Goal: Task Accomplishment & Management: Manage account settings

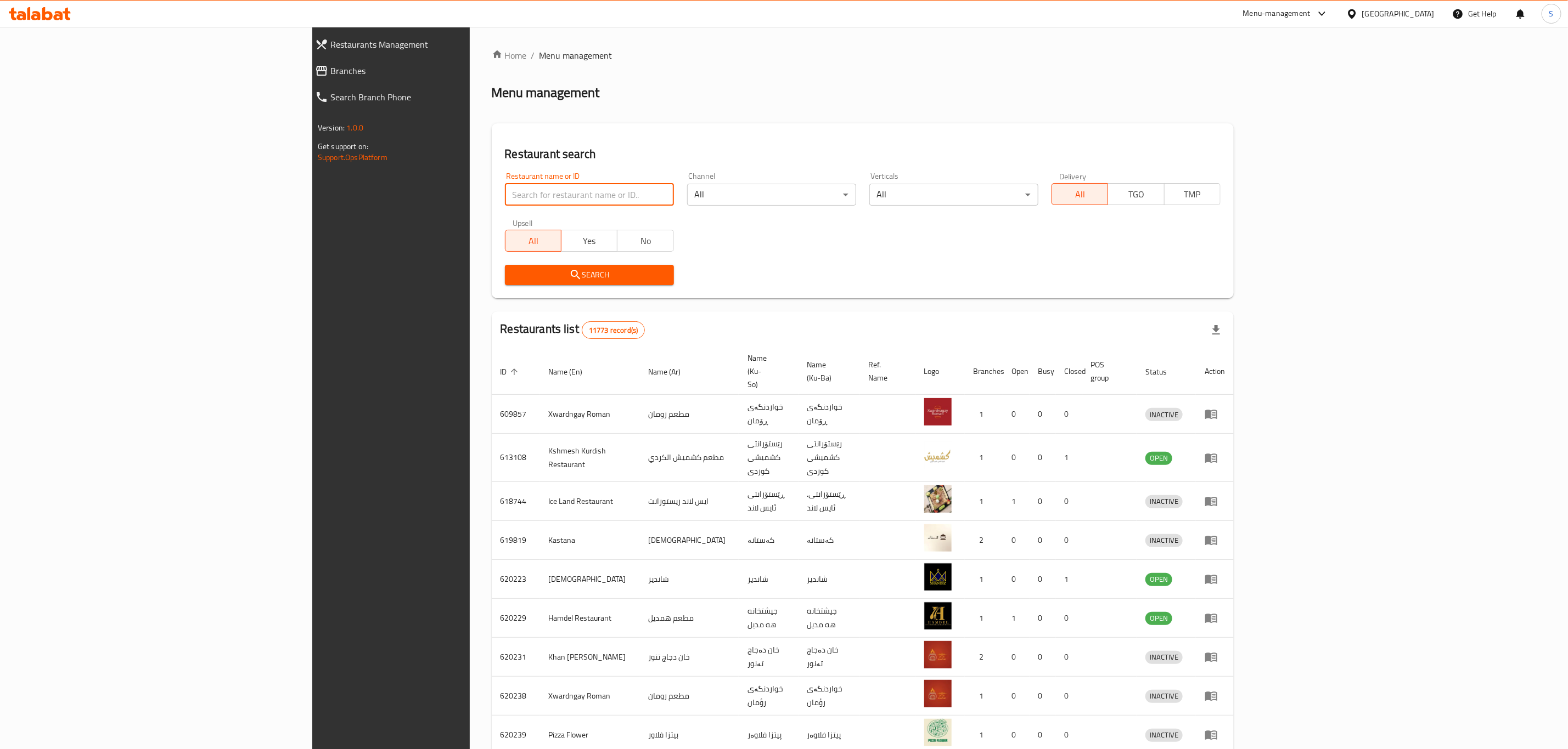
click at [505, 189] on input "search" at bounding box center [590, 195] width 169 height 22
type input "[PERSON_NAME]"
click button "Search" at bounding box center [590, 275] width 169 height 20
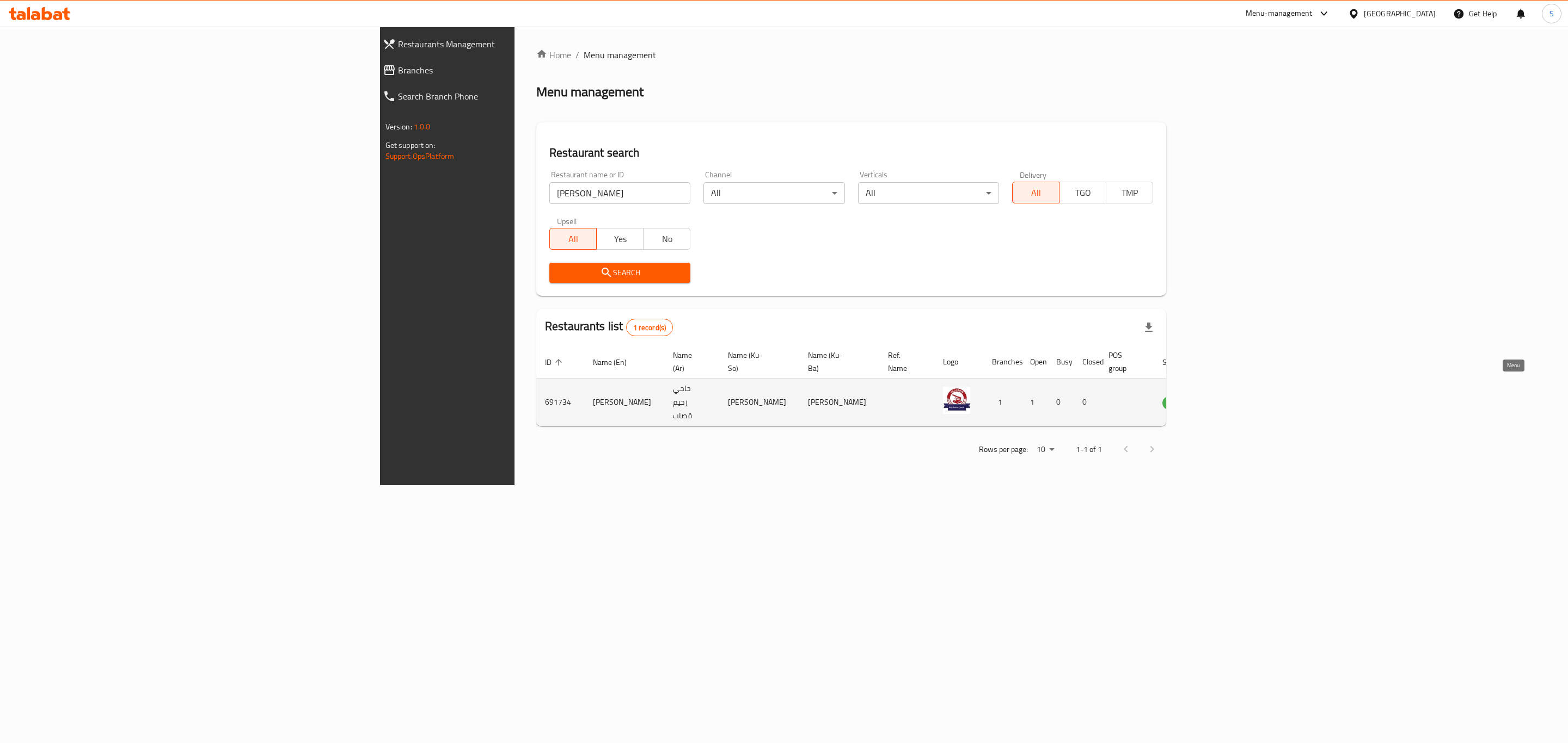
click at [1232, 396] on icon "enhanced table" at bounding box center [1226, 403] width 13 height 13
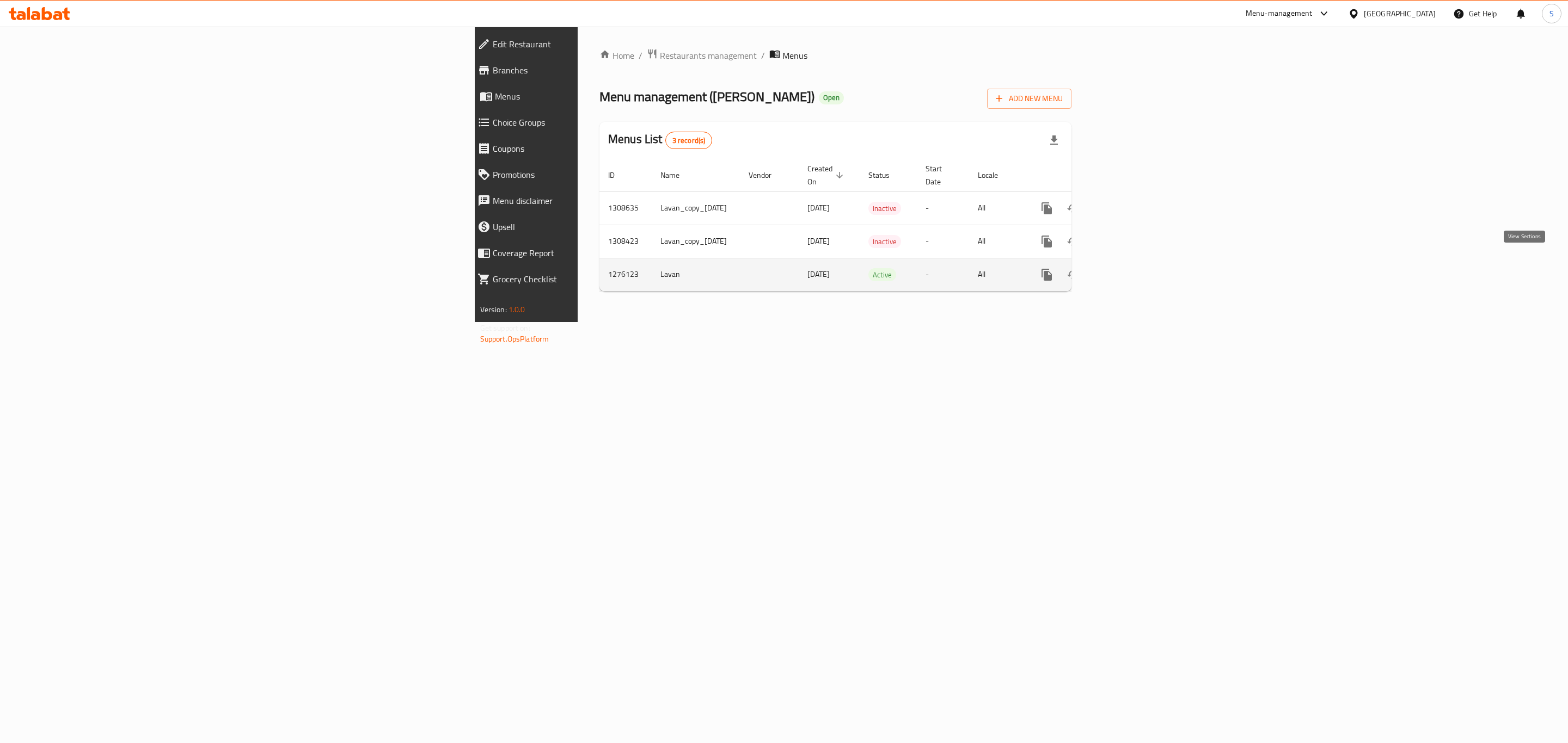
click at [1130, 270] on icon "enhanced table" at bounding box center [1126, 275] width 10 height 10
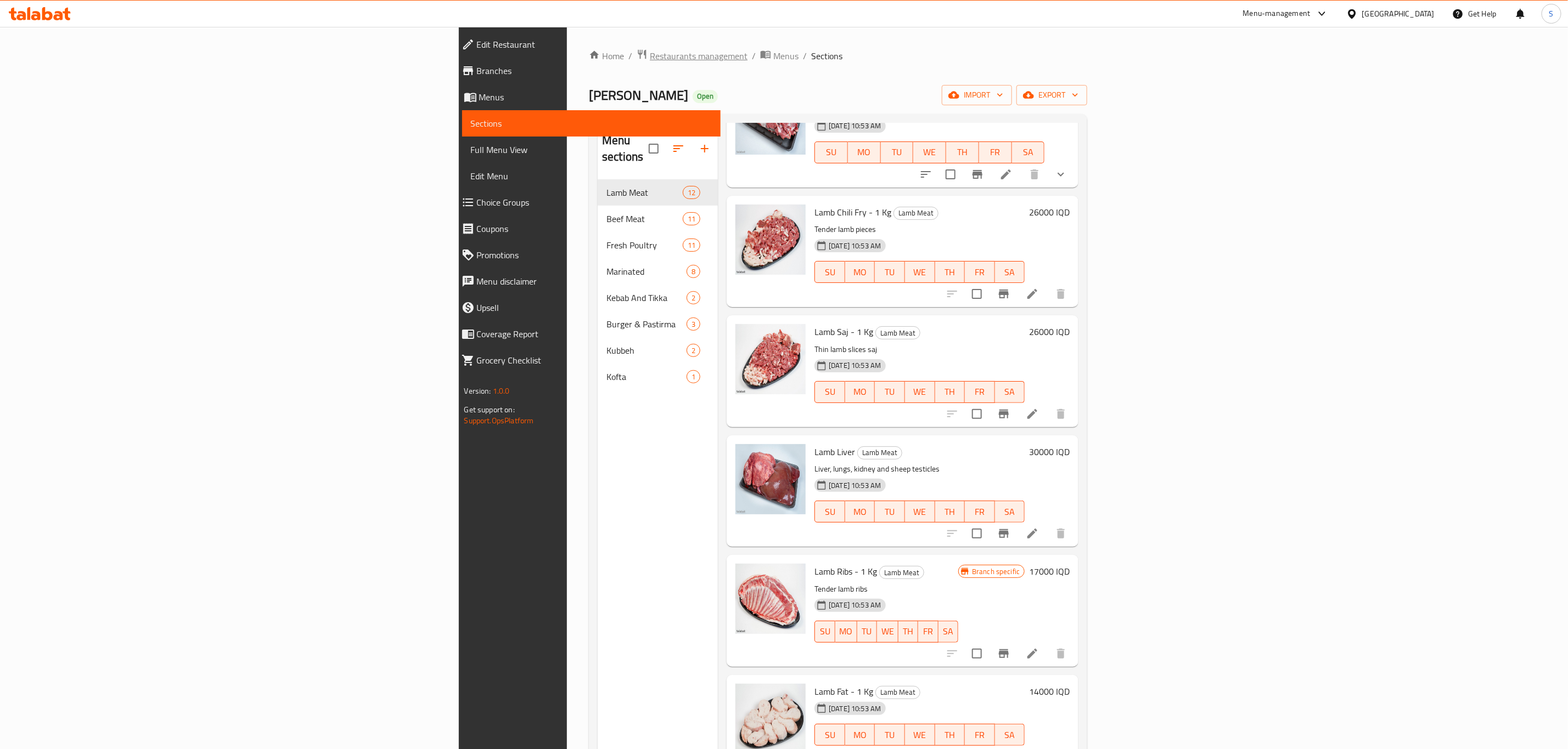
click at [650, 54] on span "Restaurants management" at bounding box center [699, 56] width 98 height 14
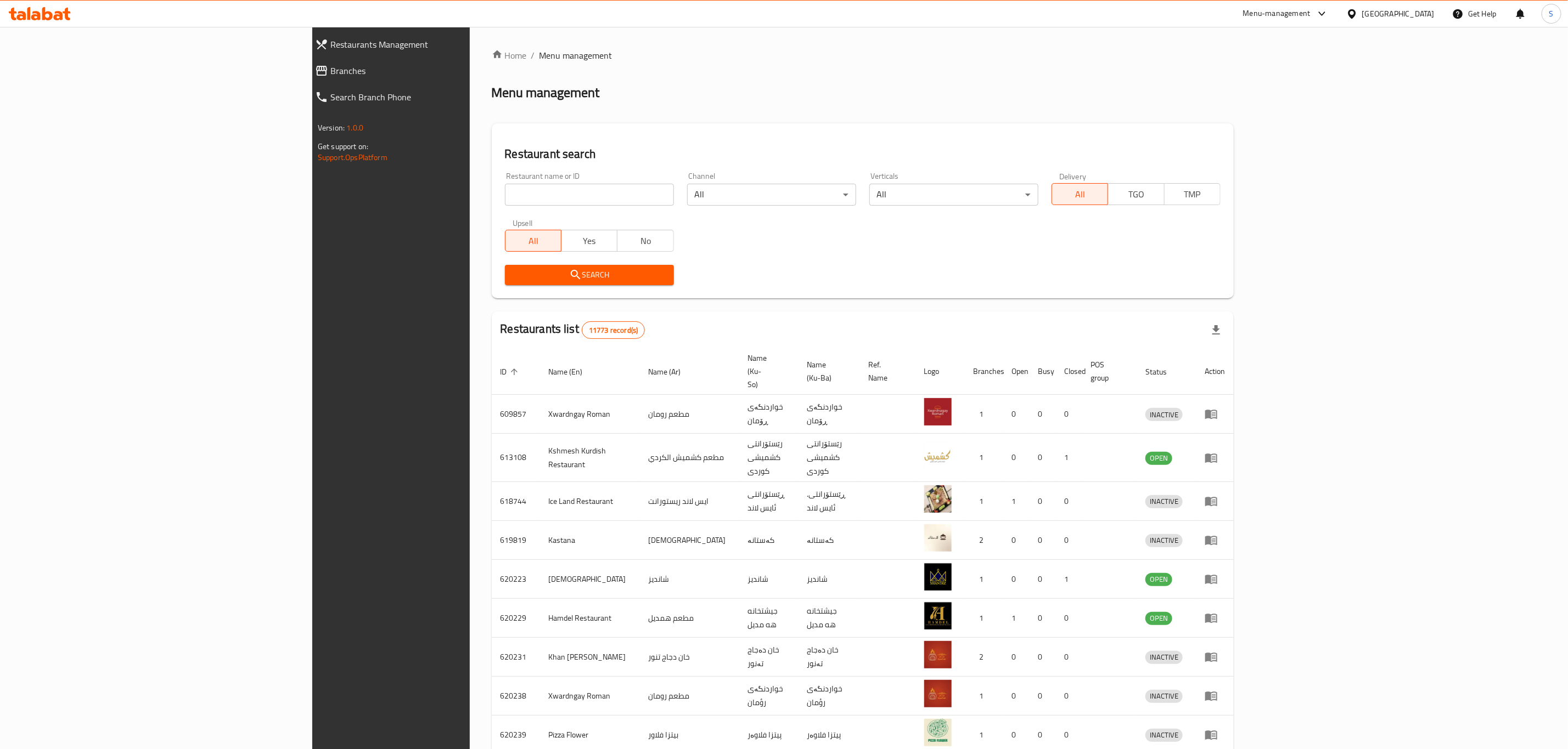
click at [505, 193] on input "search" at bounding box center [590, 195] width 169 height 22
type input "yasin qa"
click at [514, 270] on span "Search" at bounding box center [589, 275] width 151 height 14
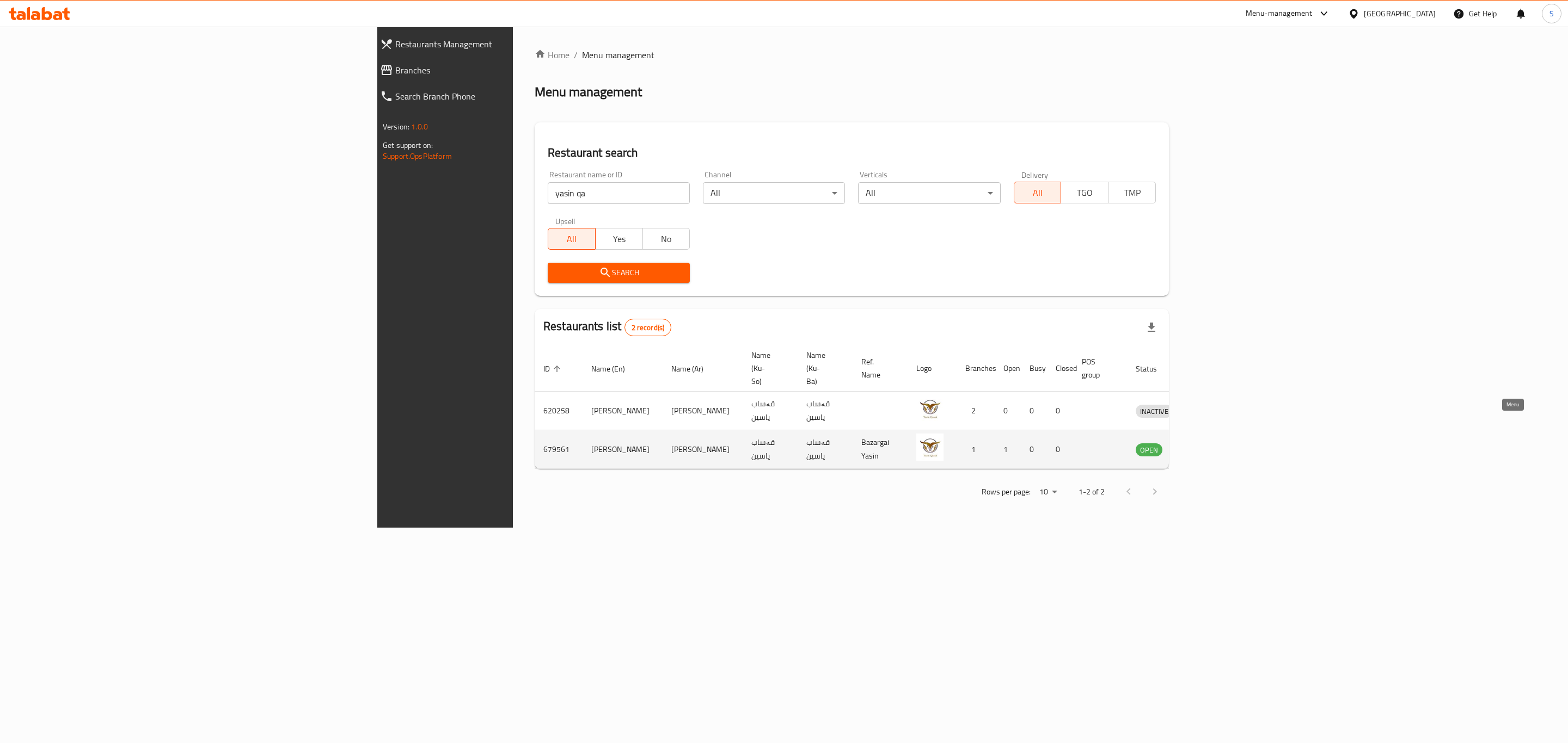
click at [1208, 443] on icon "enhanced table" at bounding box center [1201, 450] width 13 height 13
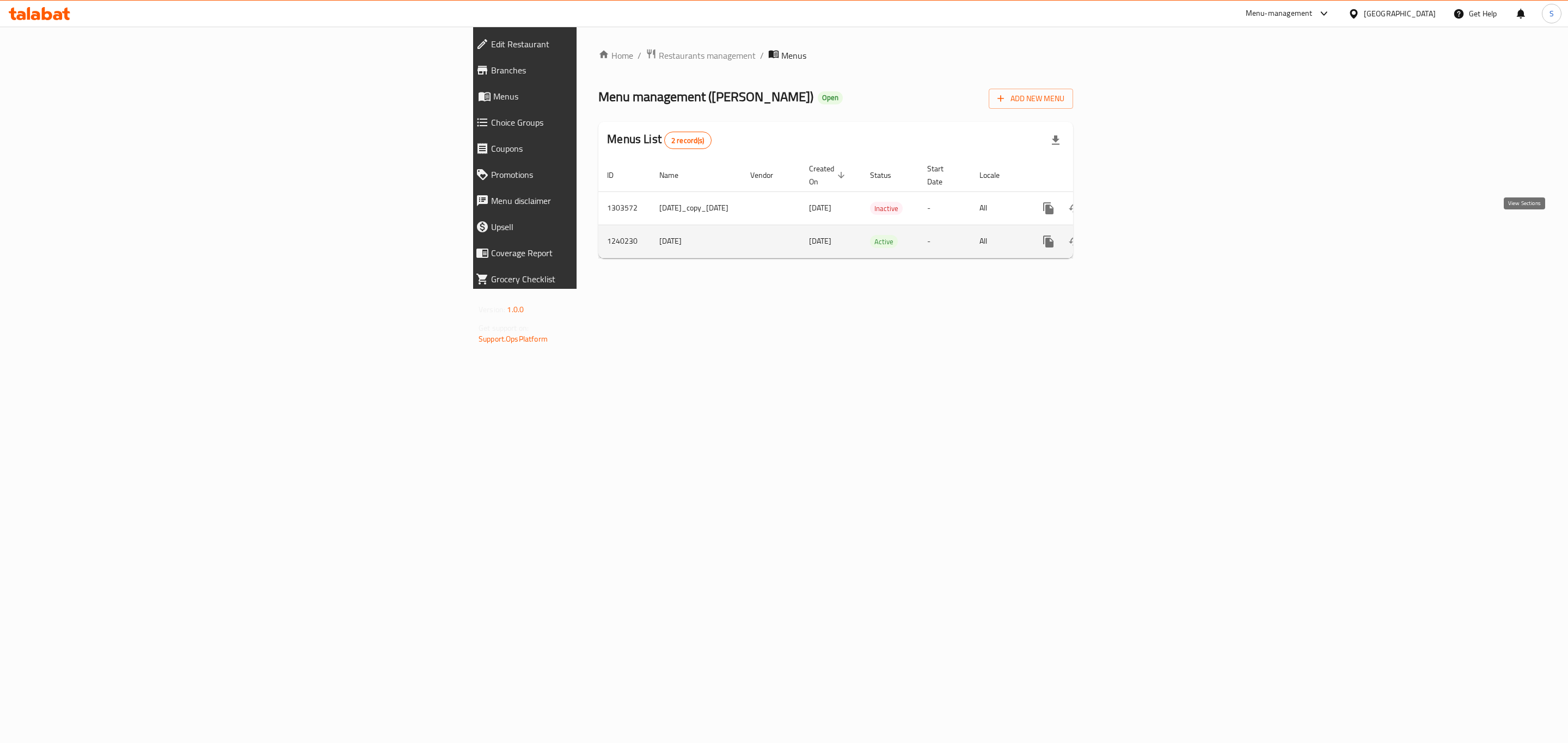
click at [1140, 235] on link "enhanced table" at bounding box center [1126, 241] width 26 height 26
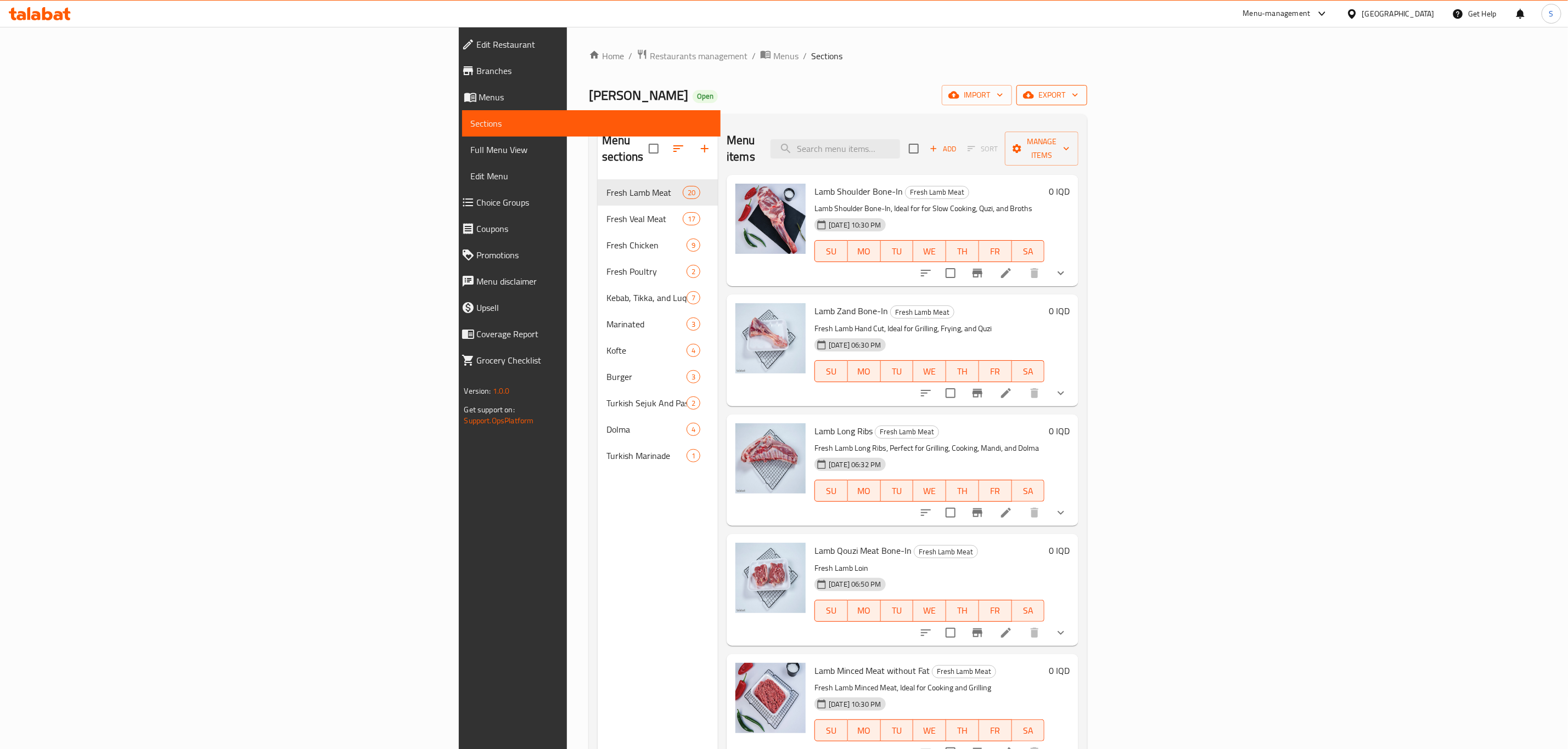
click at [1078, 96] on span "export" at bounding box center [1051, 95] width 53 height 14
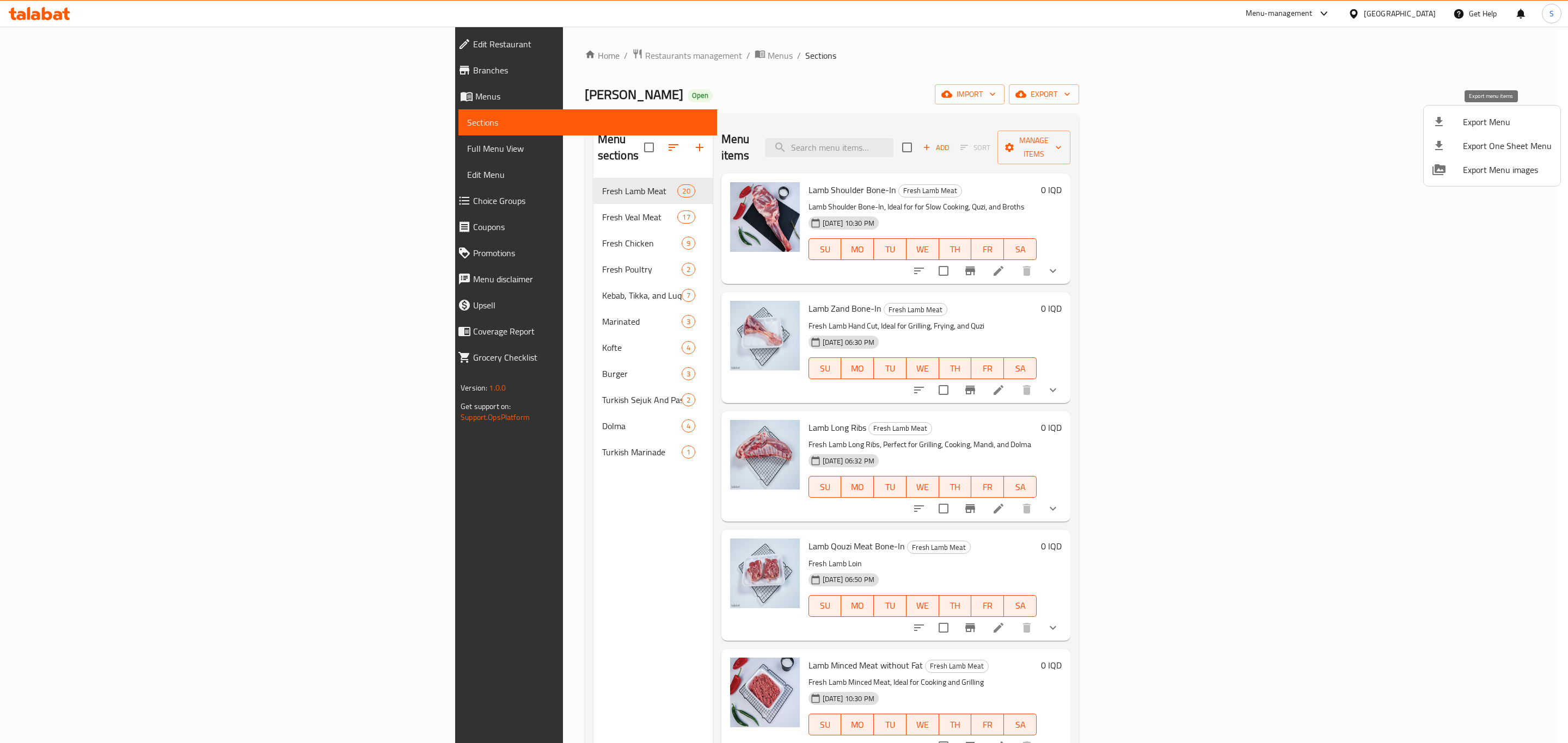
click at [1486, 119] on span "Export Menu" at bounding box center [1507, 122] width 89 height 13
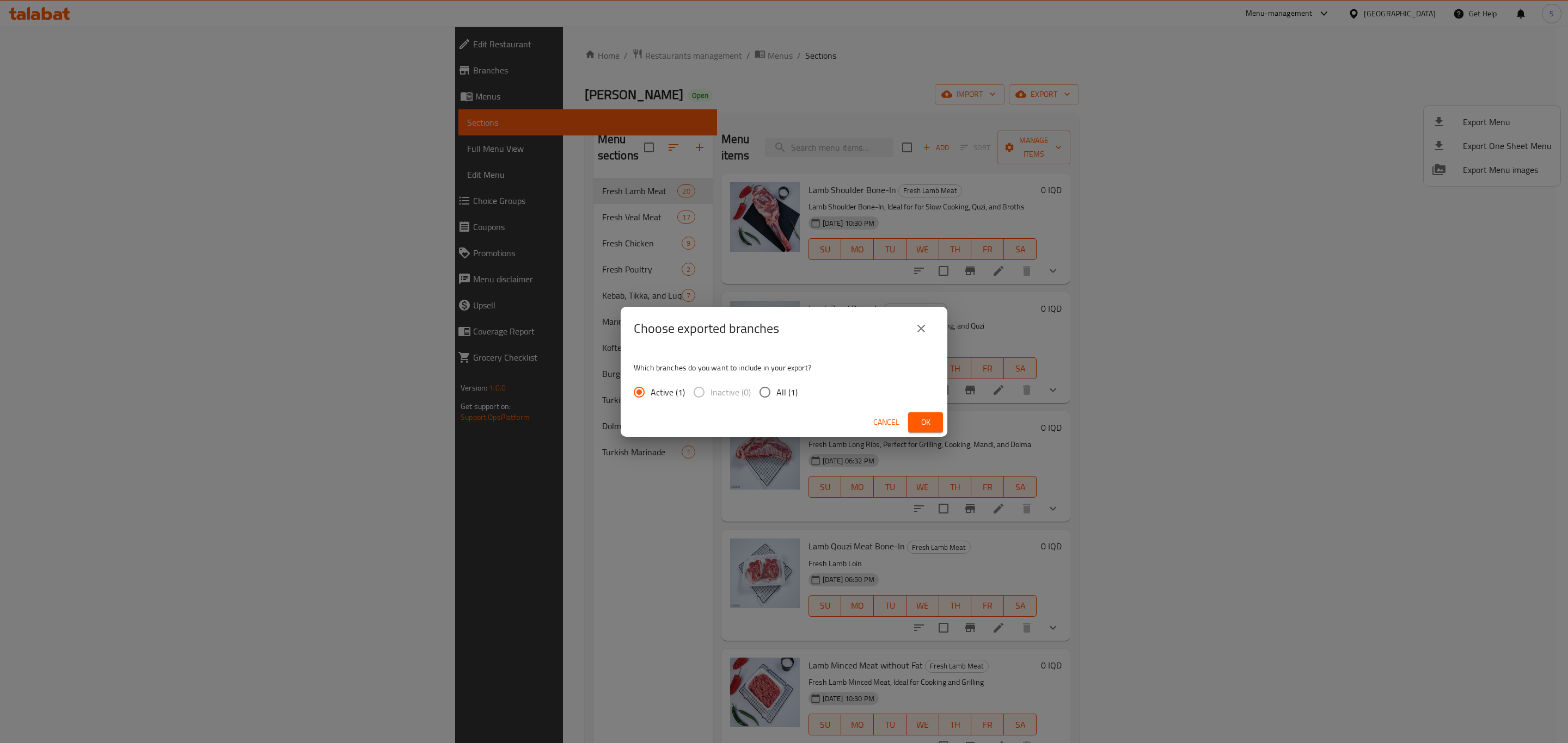
click at [789, 396] on span "All (1)" at bounding box center [786, 392] width 21 height 13
click at [776, 396] on input "All (1)" at bounding box center [764, 392] width 23 height 23
radio input "true"
click at [936, 420] on button "Ok" at bounding box center [925, 422] width 35 height 20
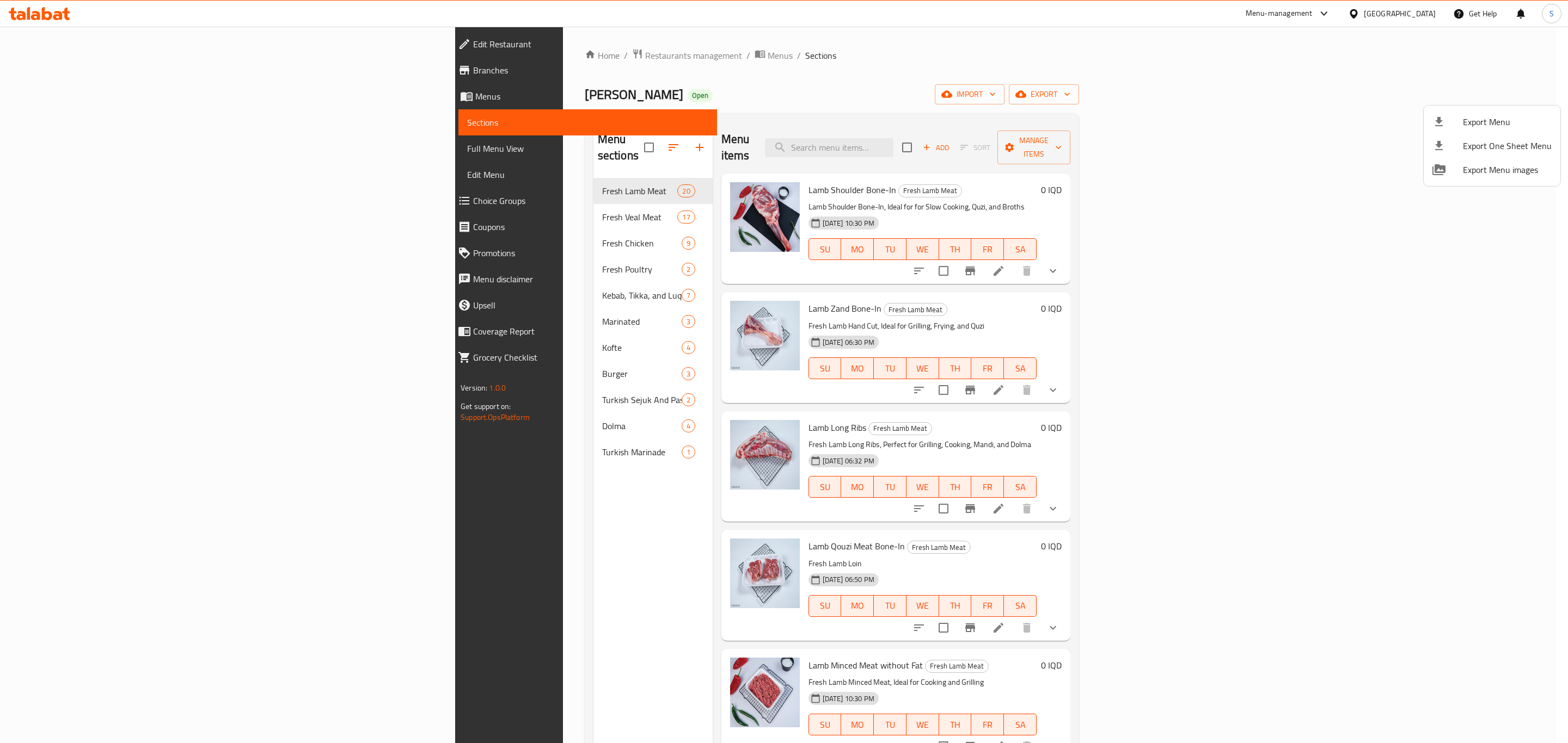
click at [372, 203] on div at bounding box center [784, 371] width 1568 height 743
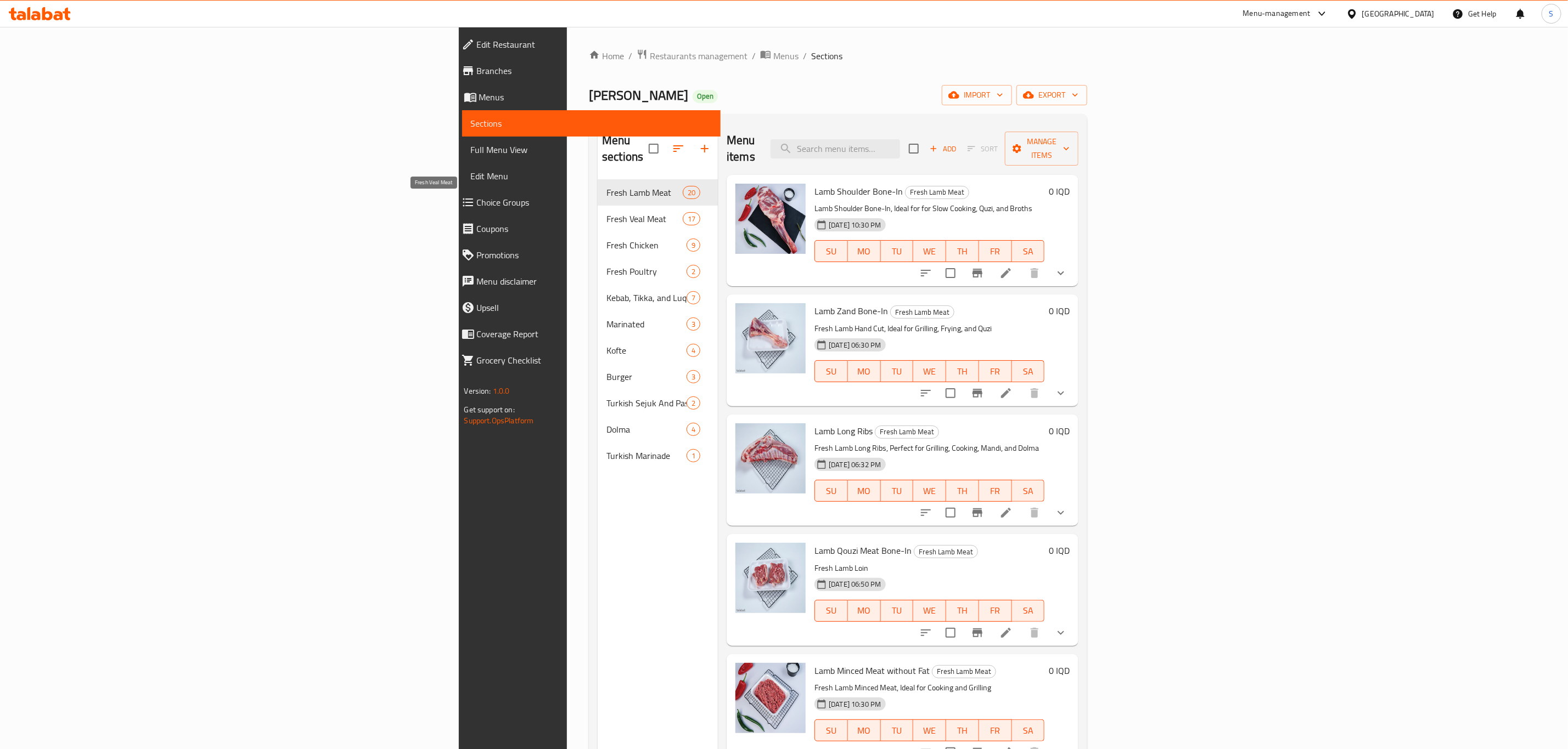
click at [607, 212] on span "Fresh Veal Meat" at bounding box center [645, 219] width 76 height 14
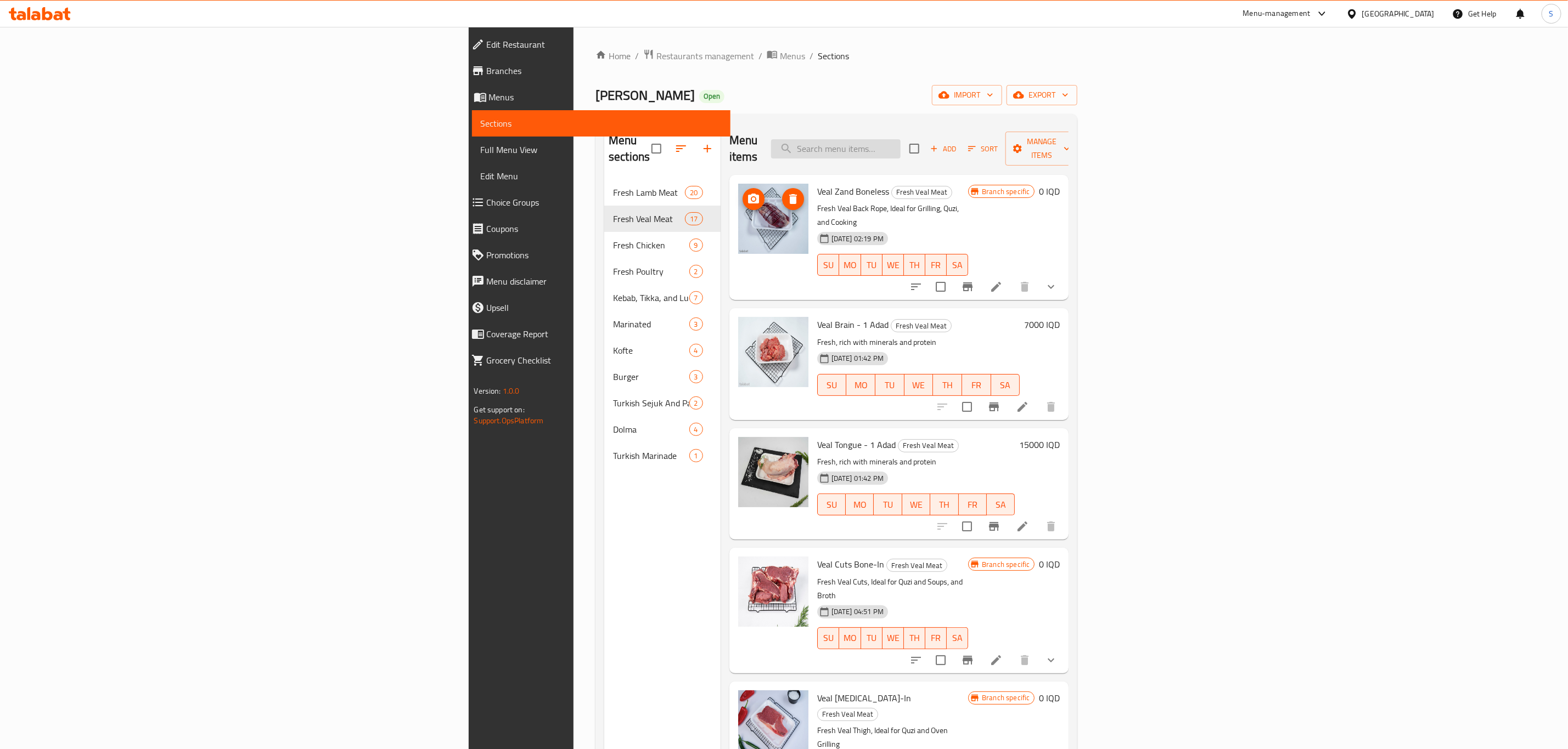
click at [901, 146] on input "search" at bounding box center [836, 149] width 129 height 19
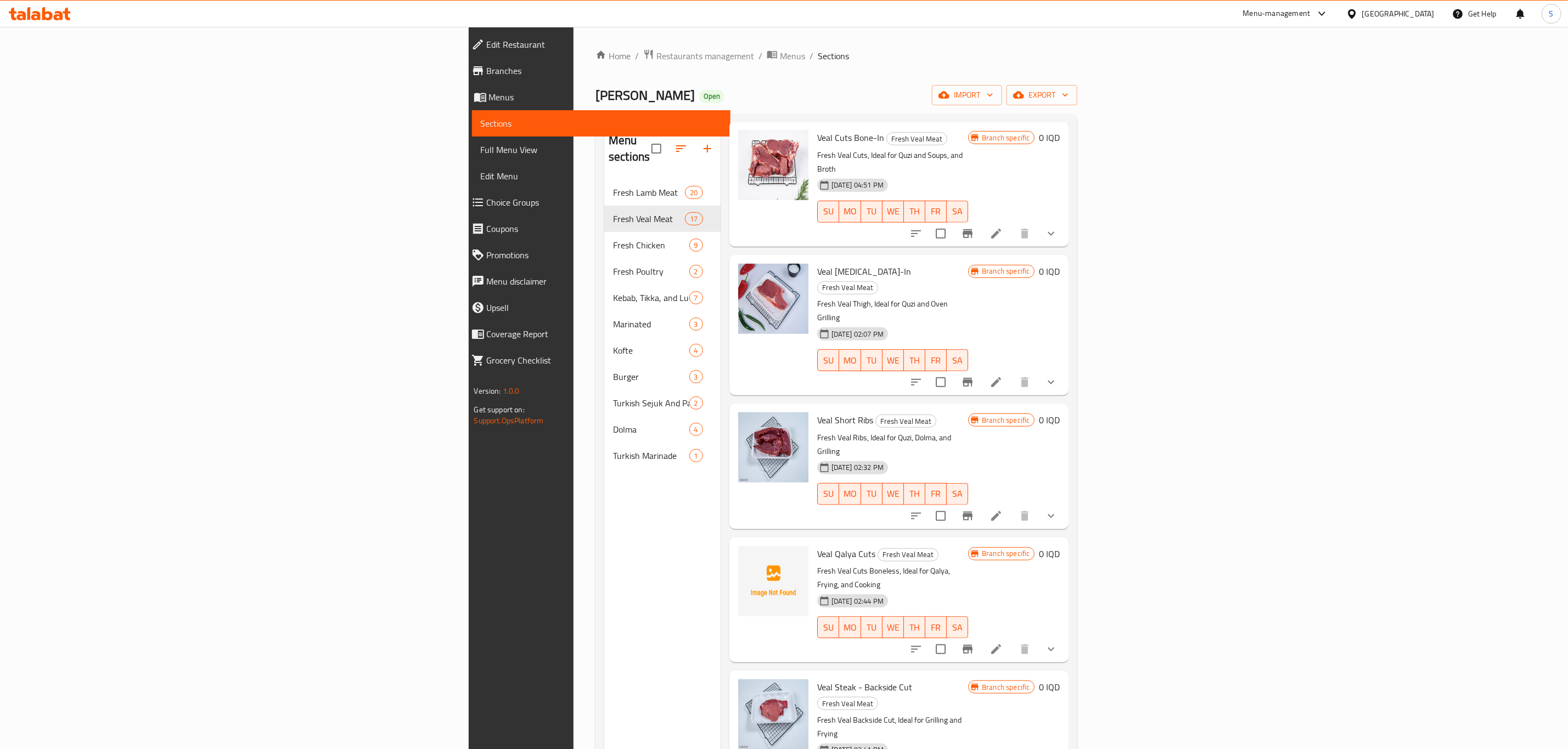
scroll to position [576, 0]
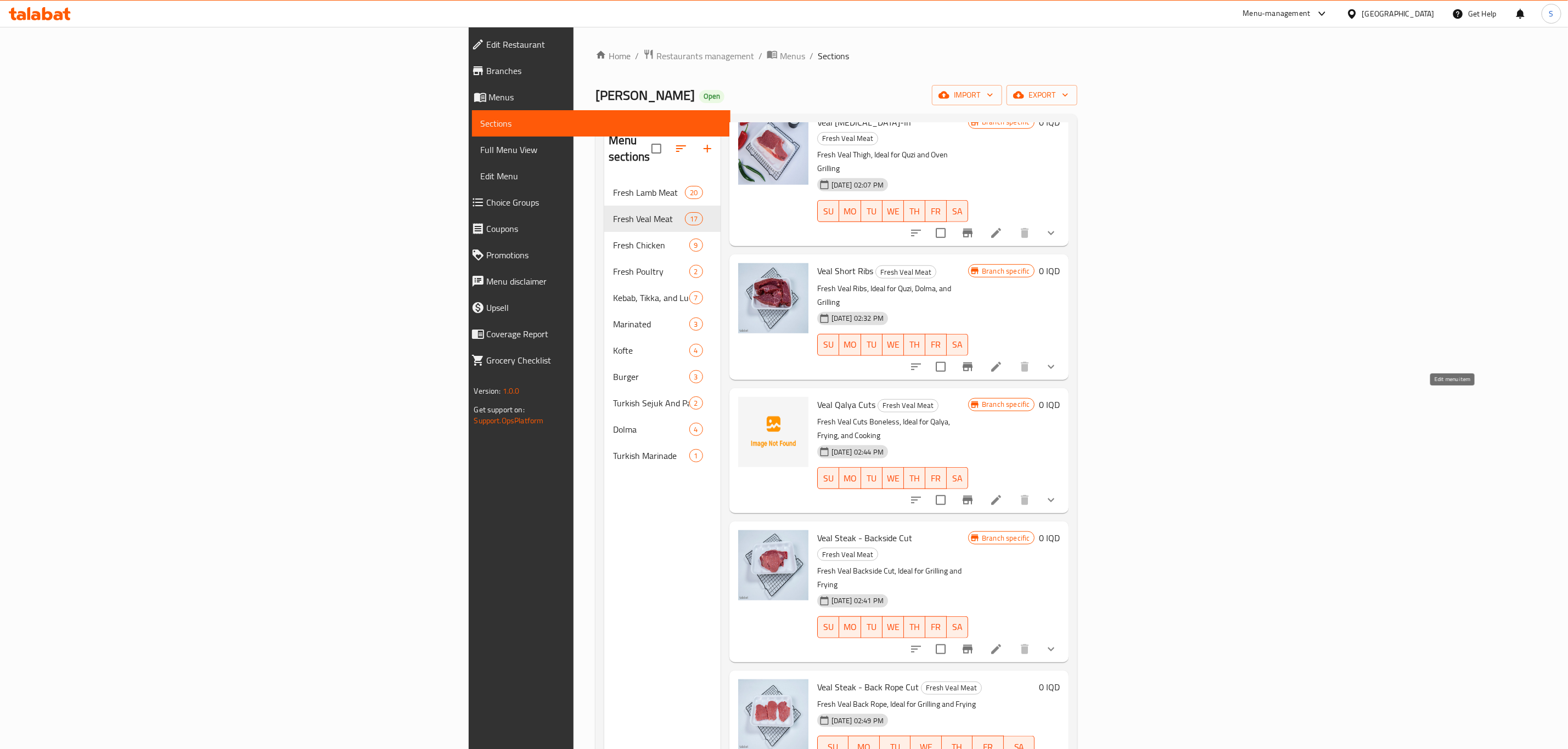
click at [1003, 494] on icon at bounding box center [996, 501] width 14 height 14
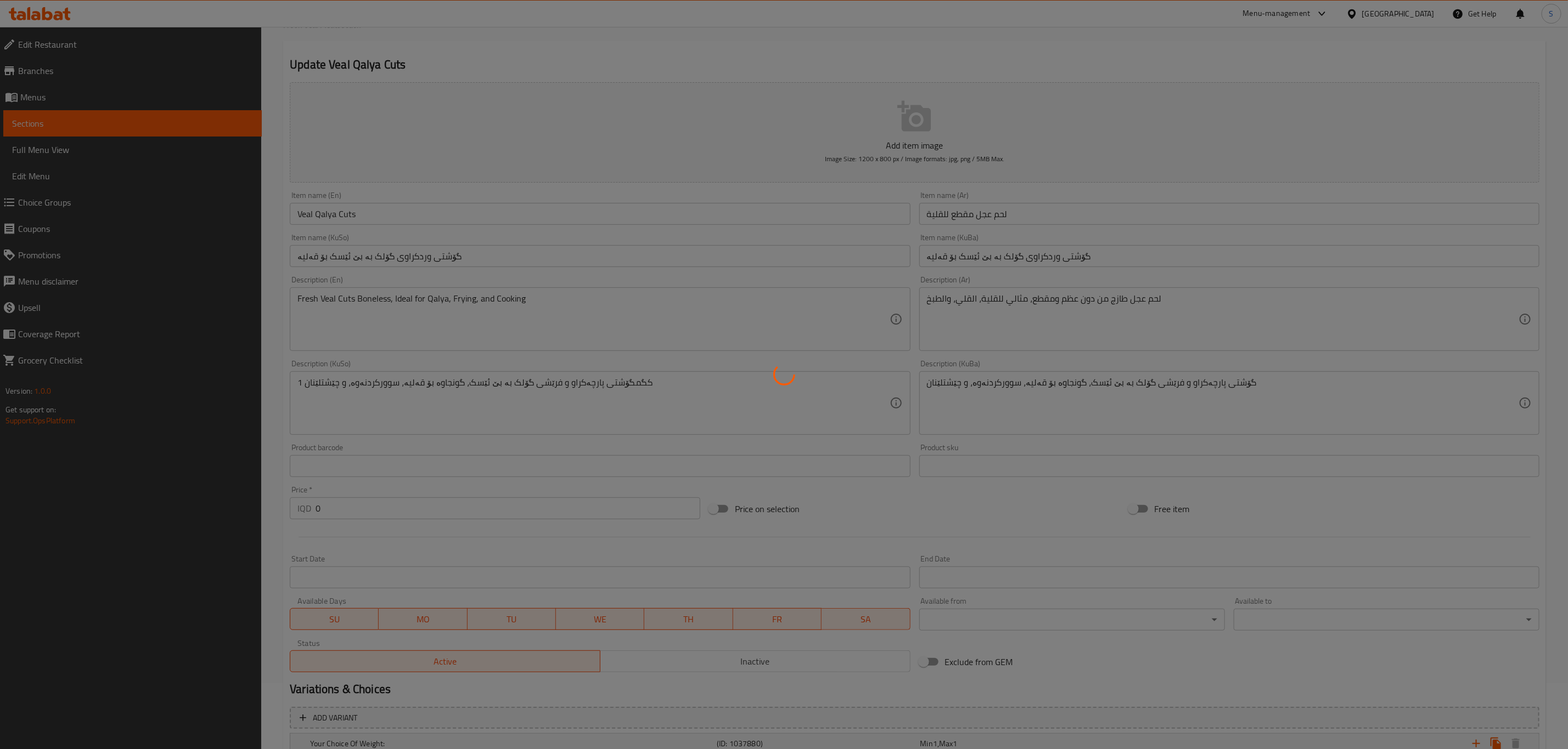
scroll to position [191, 0]
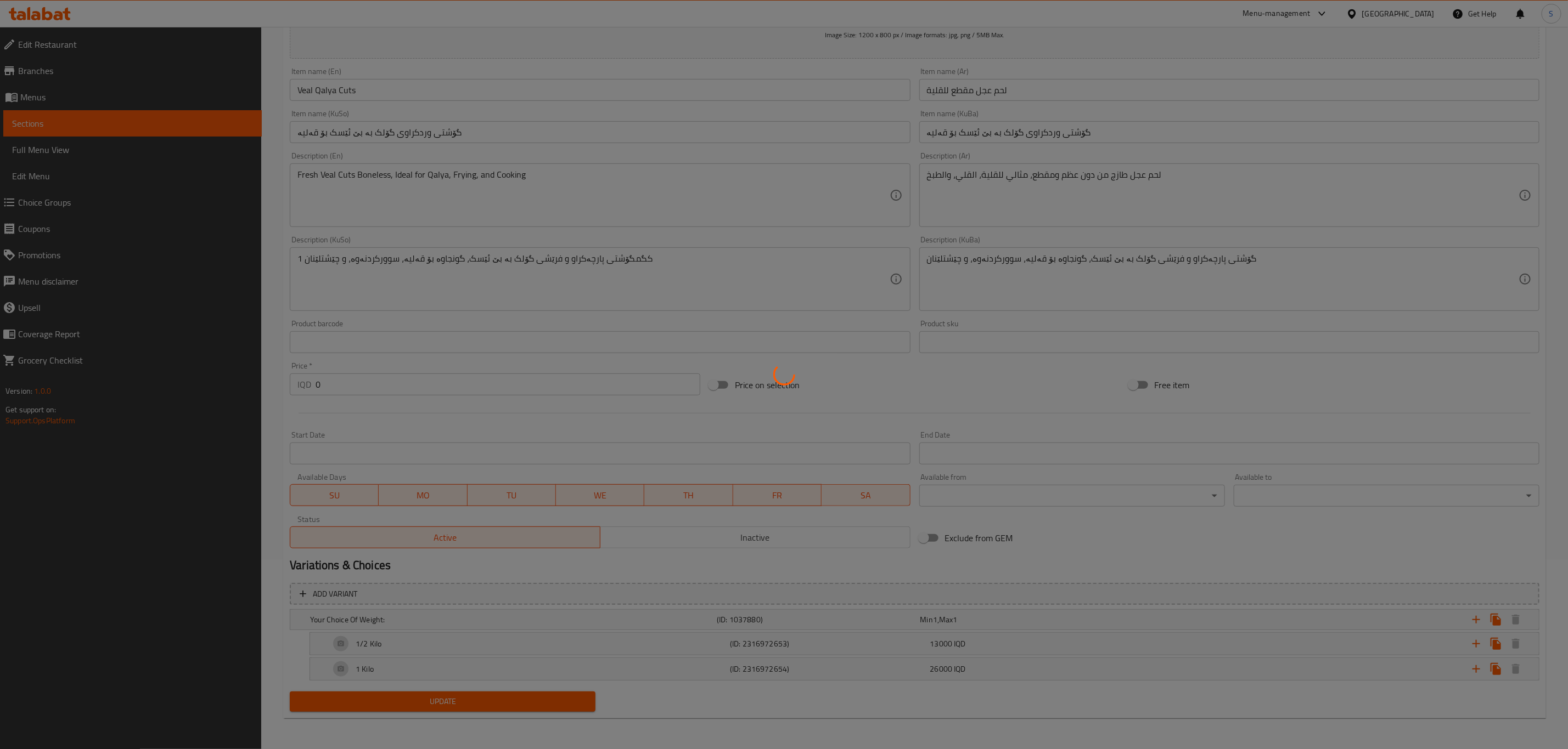
click at [935, 670] on div at bounding box center [784, 374] width 1568 height 749
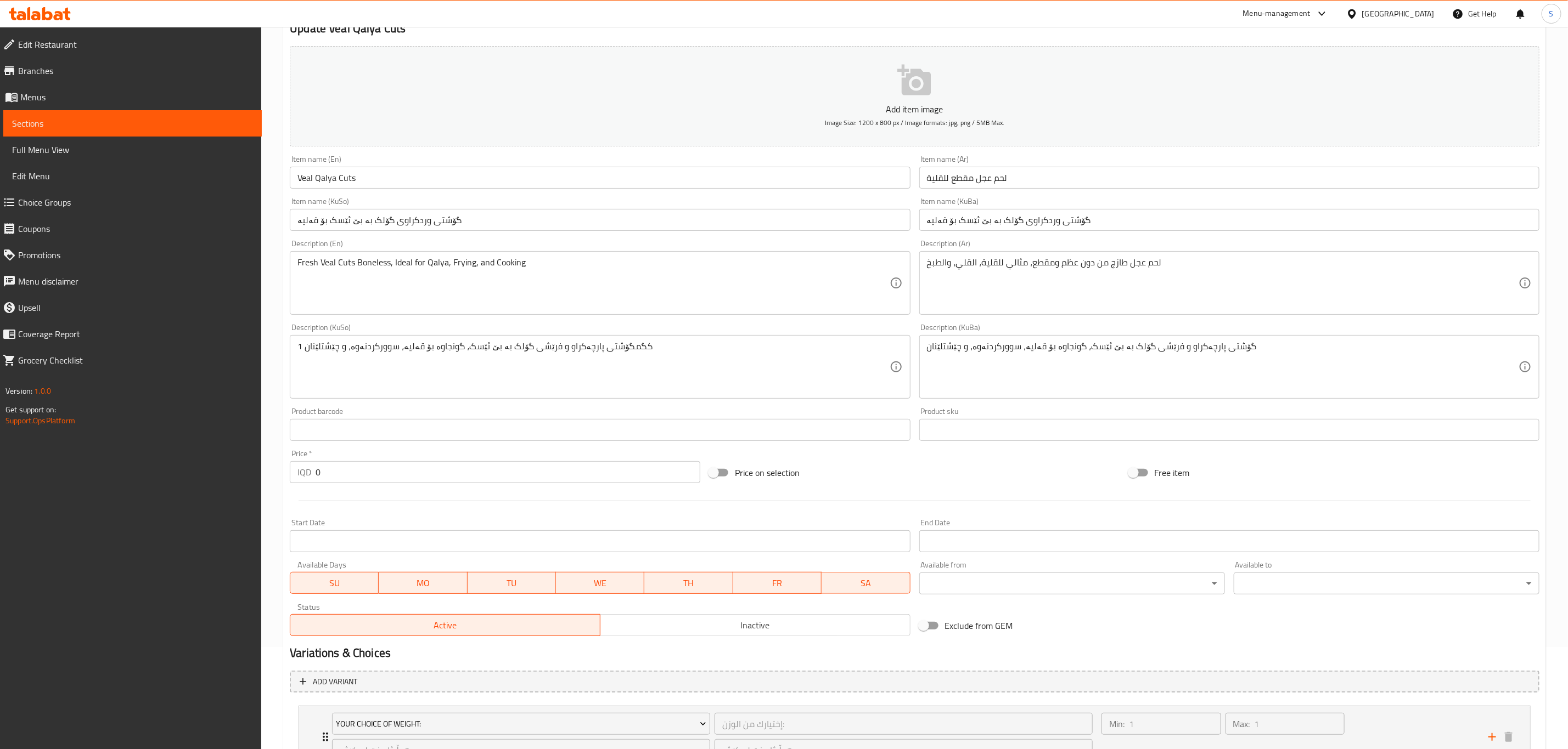
scroll to position [0, 0]
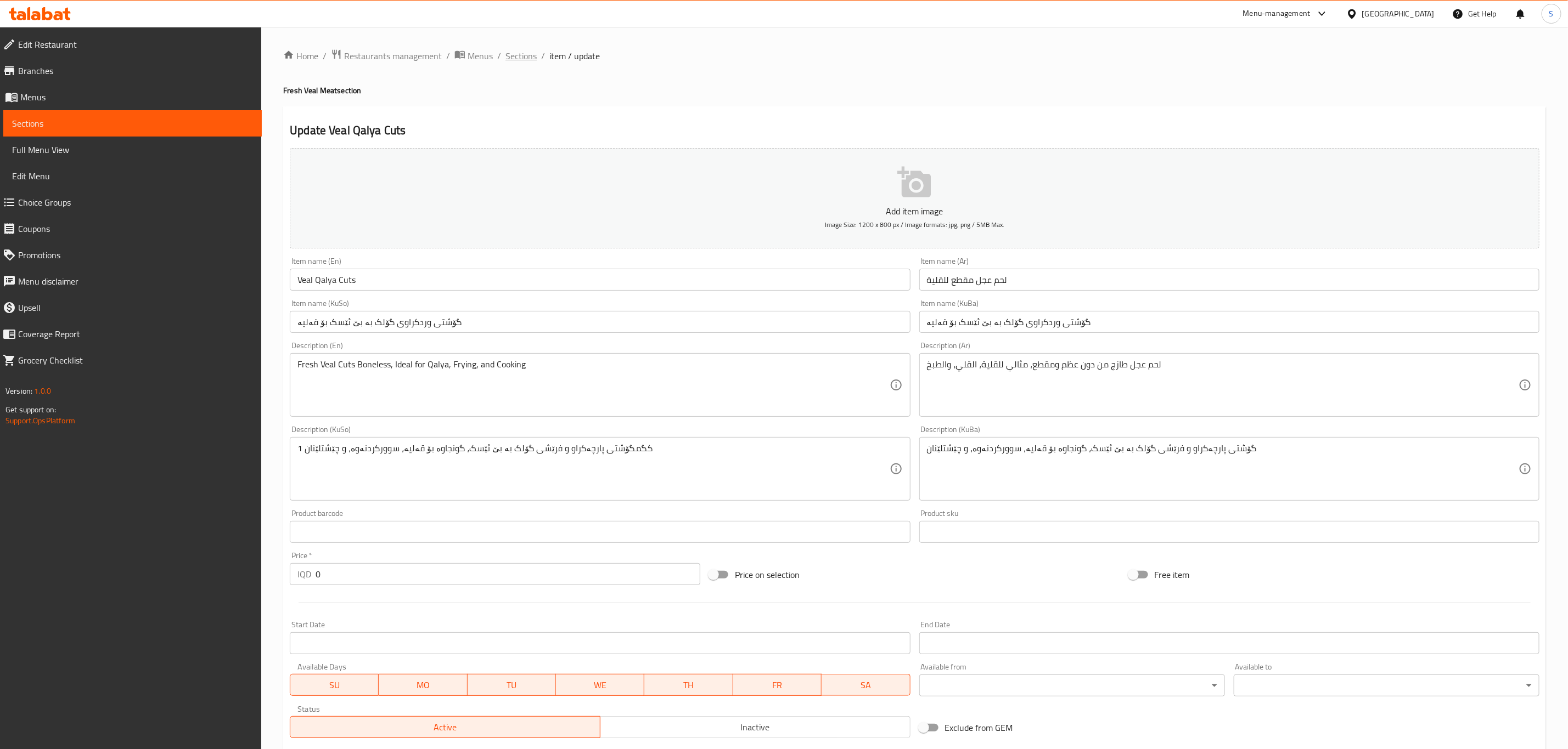
click at [513, 53] on span "Sections" at bounding box center [520, 56] width 31 height 14
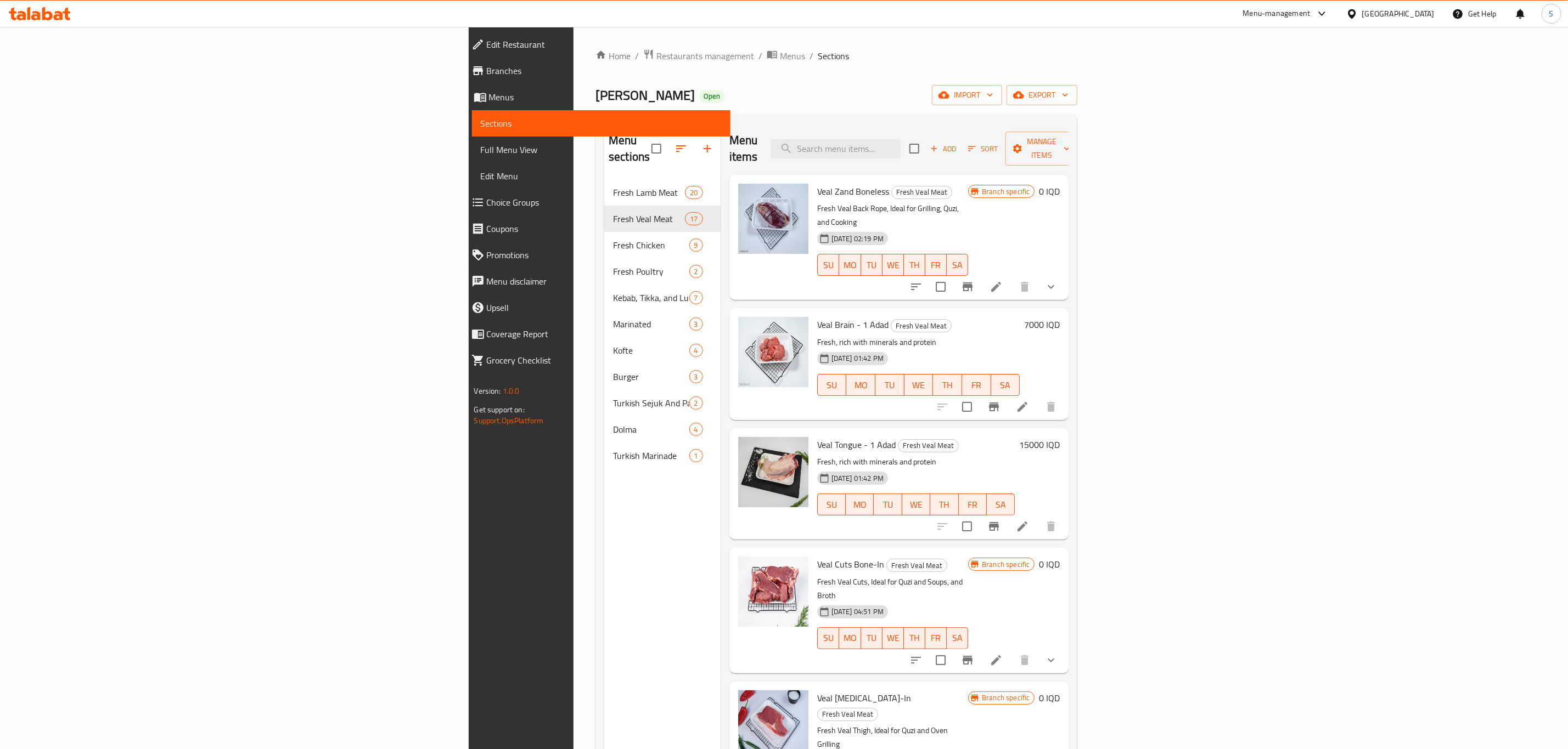
click at [596, 98] on span "[PERSON_NAME]" at bounding box center [645, 95] width 100 height 24
copy span "[PERSON_NAME]"
click at [656, 54] on span "Restaurants management" at bounding box center [705, 56] width 98 height 14
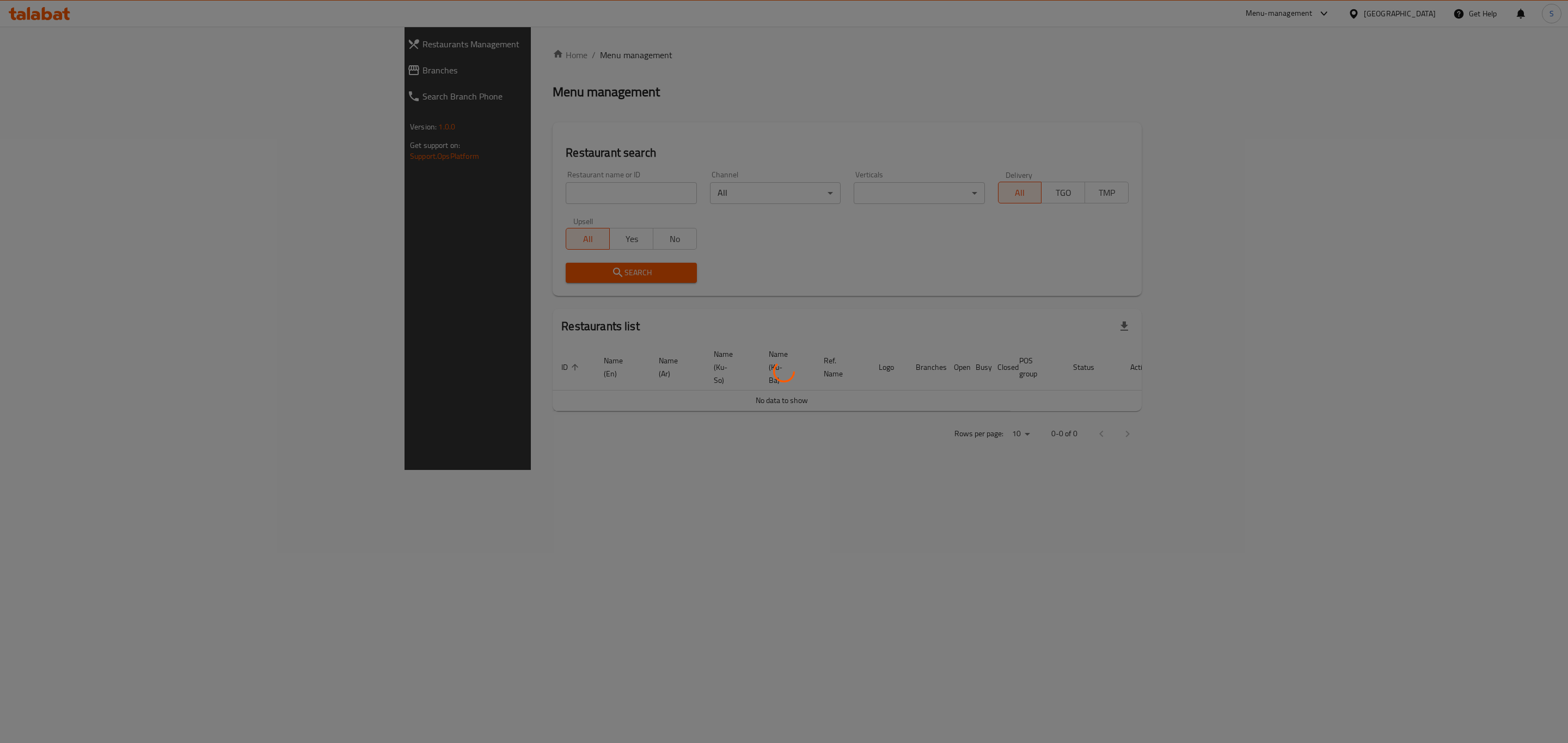
click at [380, 199] on div at bounding box center [784, 371] width 1568 height 743
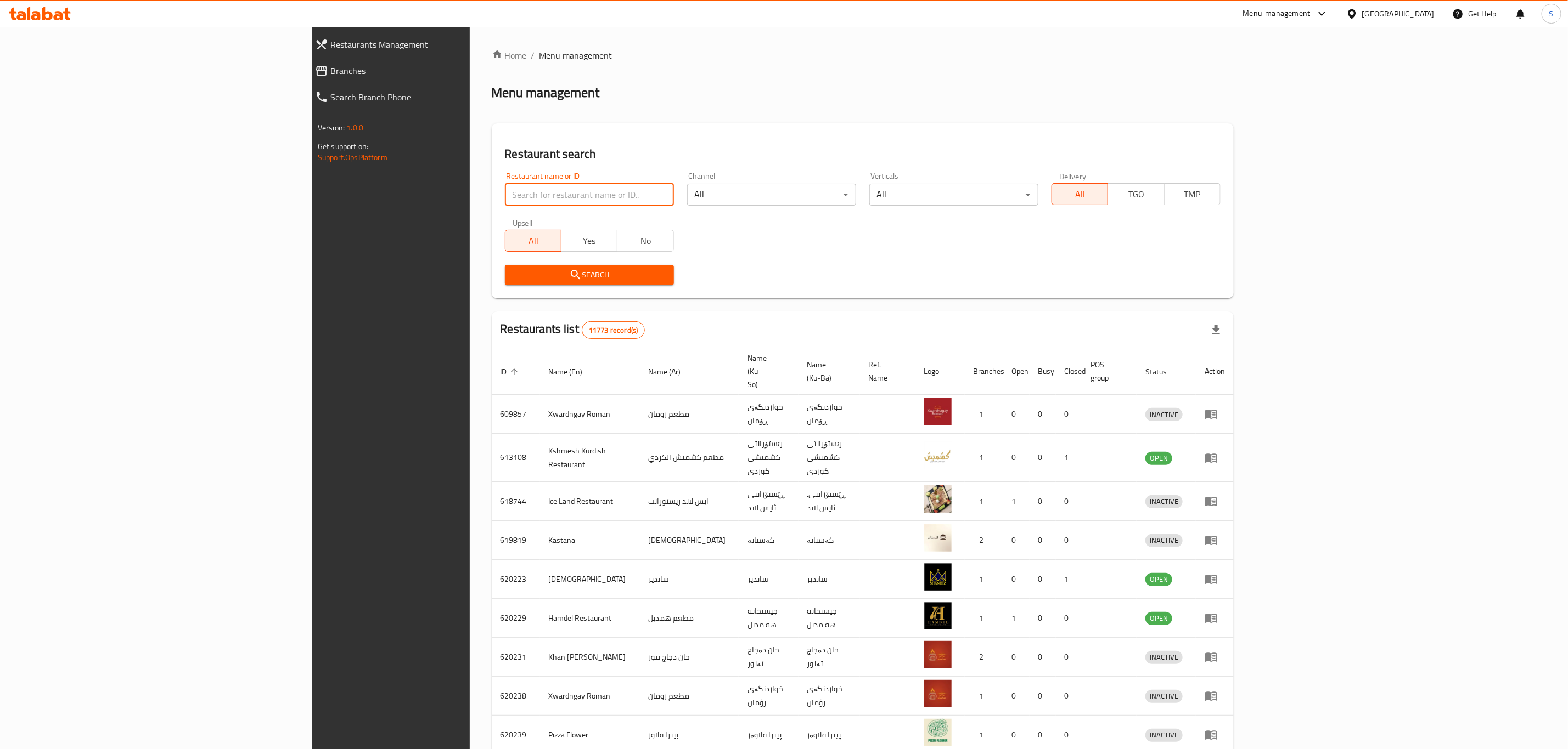
click at [505, 197] on input "search" at bounding box center [590, 195] width 169 height 22
type input "qubadi"
click at [514, 274] on span "Search" at bounding box center [589, 275] width 151 height 14
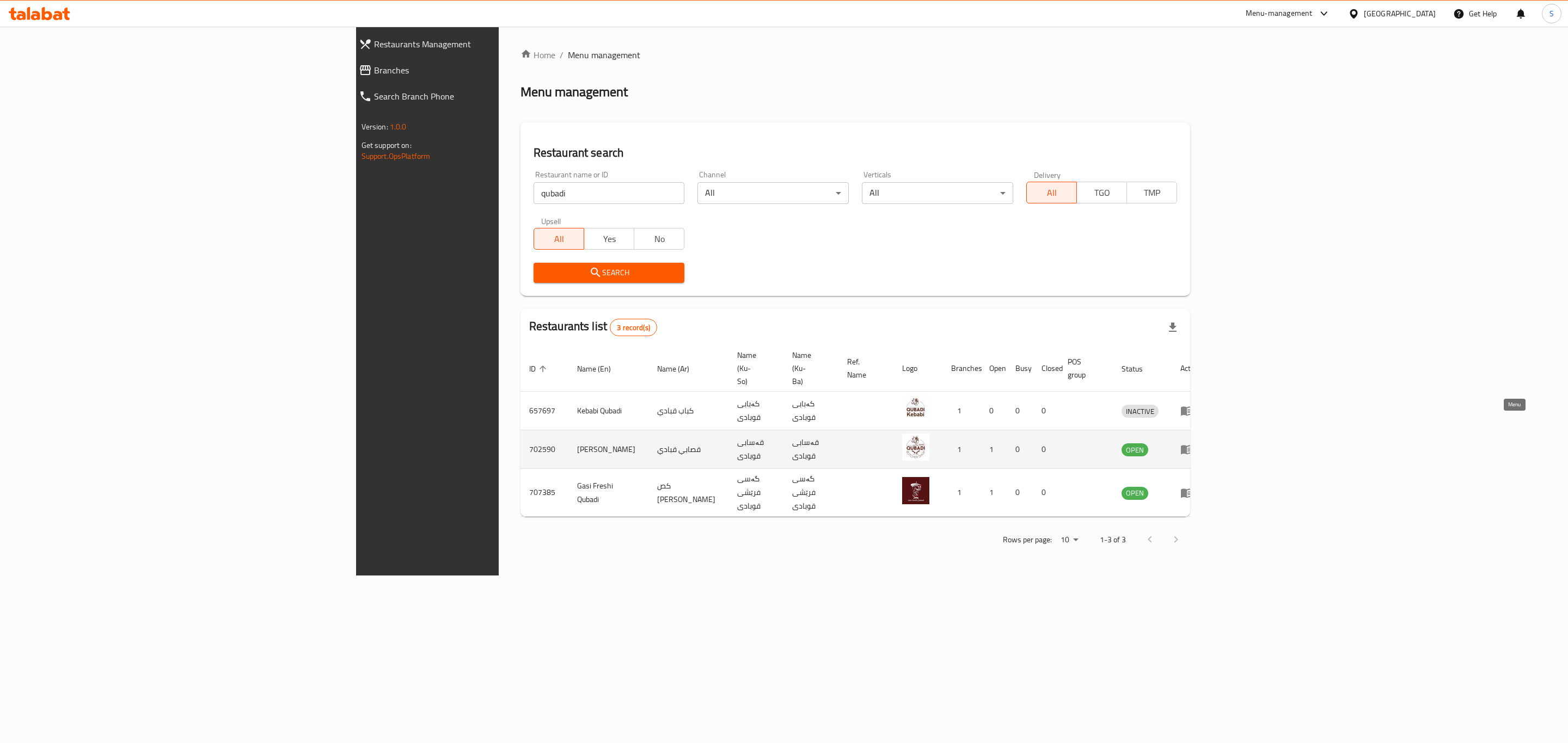
click at [1193, 443] on icon "enhanced table" at bounding box center [1187, 450] width 13 height 13
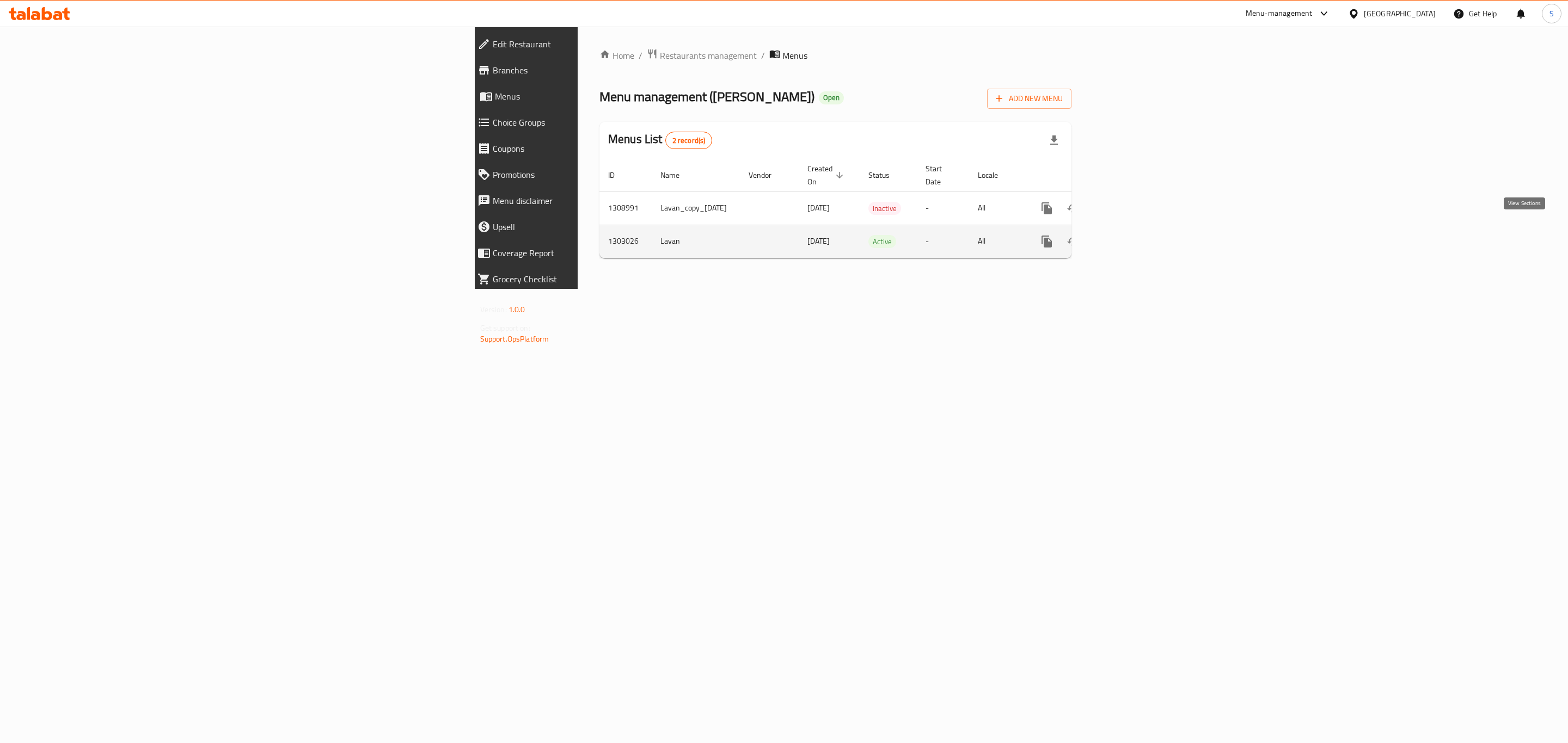
click at [1138, 235] on link "enhanced table" at bounding box center [1125, 241] width 26 height 26
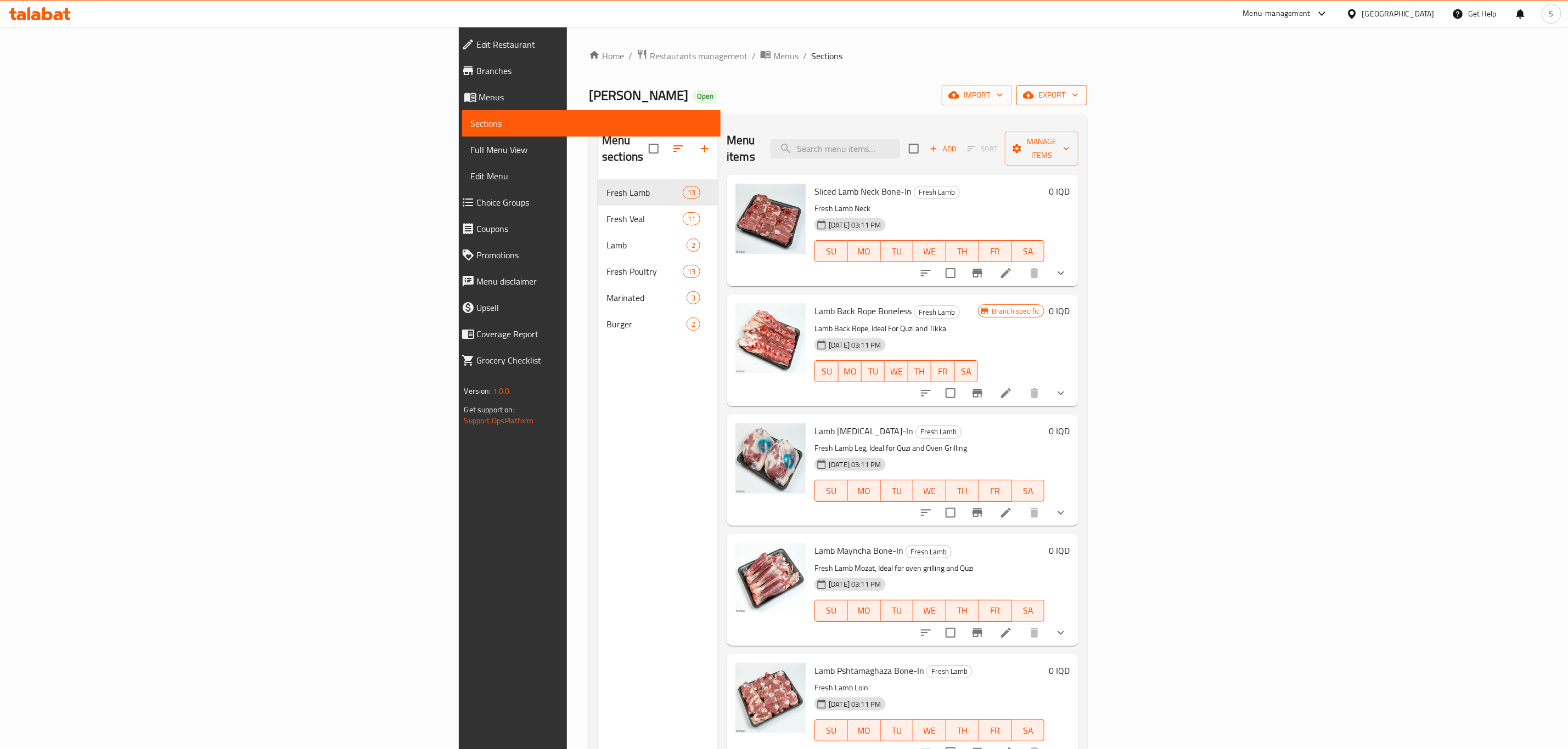
click at [1078, 98] on span "export" at bounding box center [1051, 95] width 53 height 14
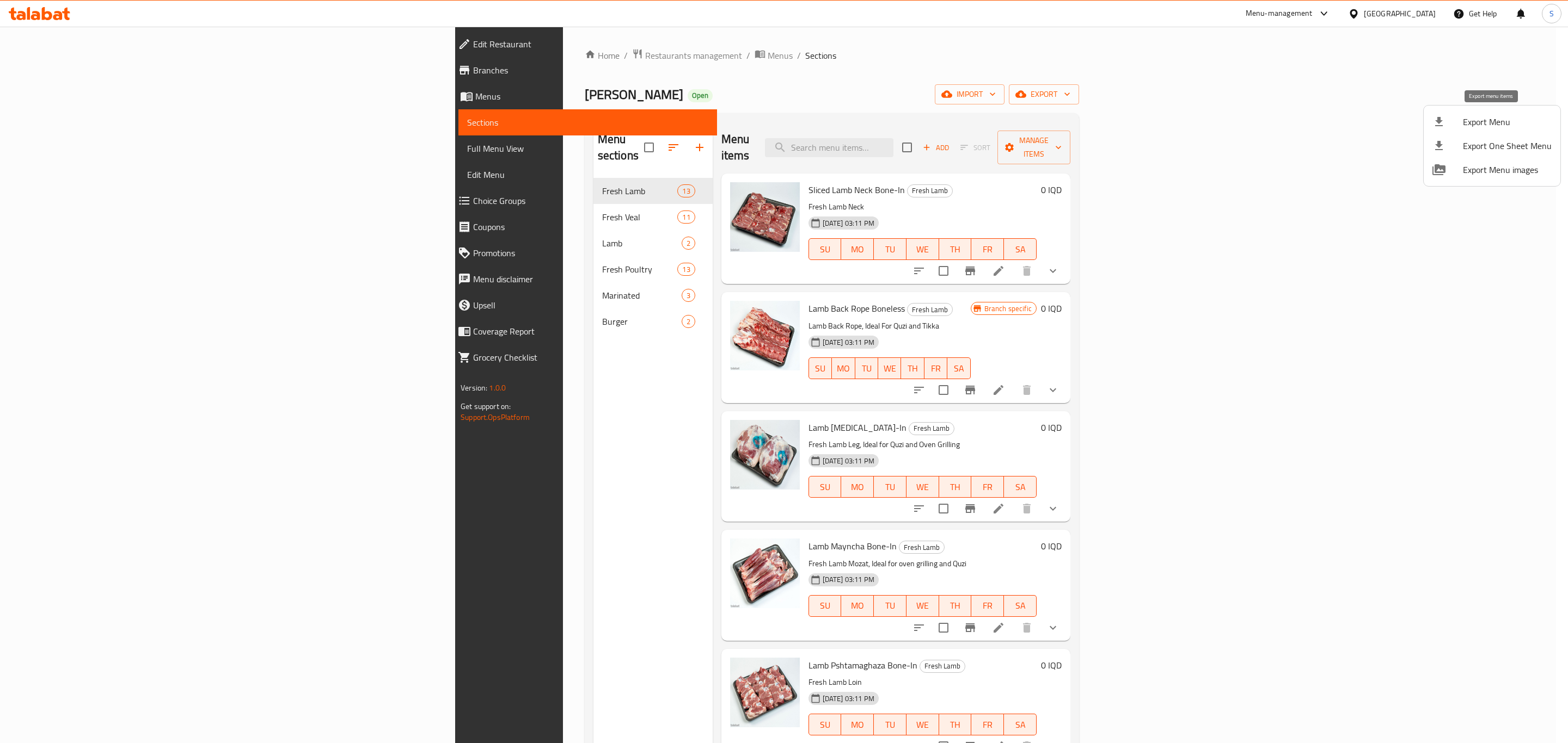
click at [1468, 121] on span "Export Menu" at bounding box center [1507, 122] width 89 height 13
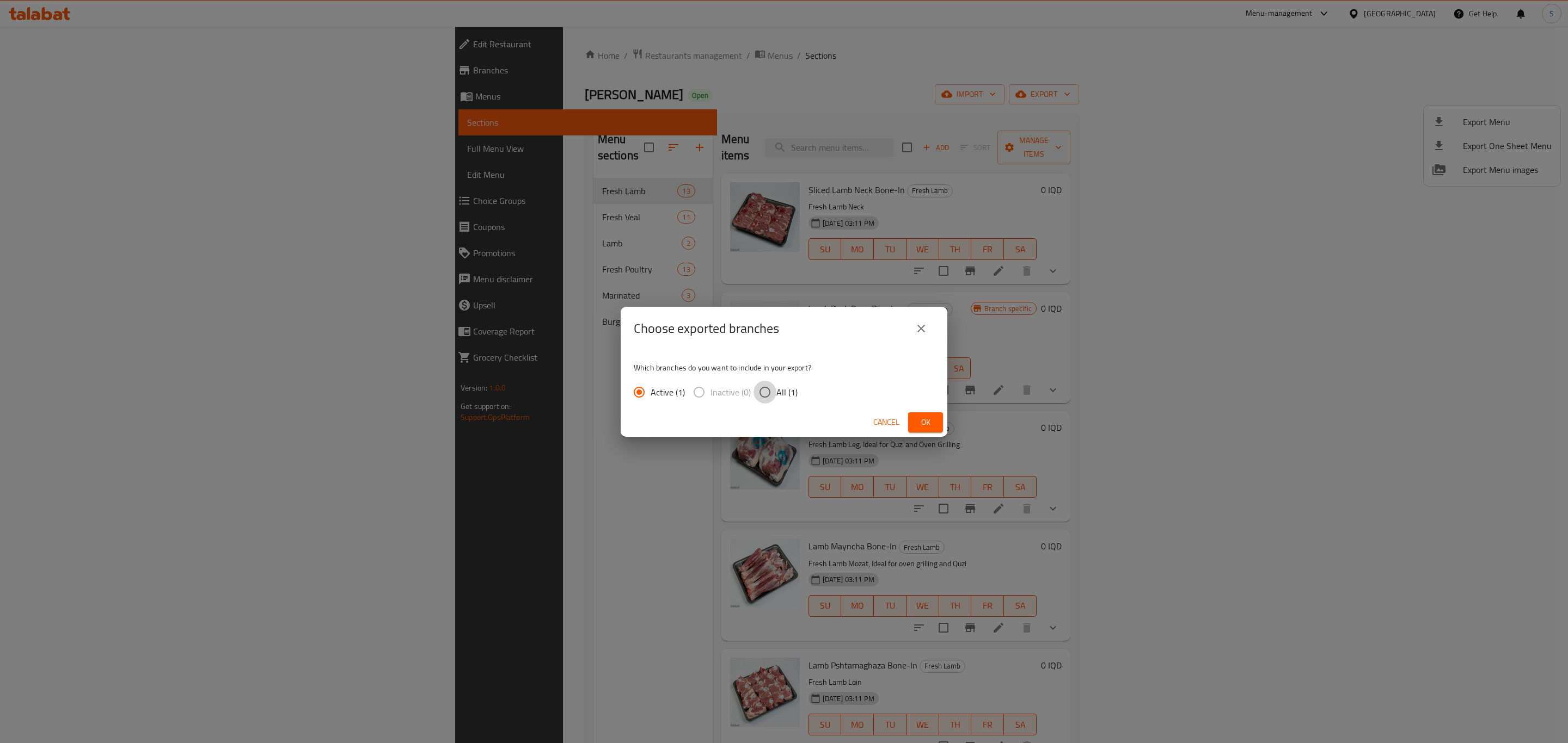
click at [773, 387] on input "All (1)" at bounding box center [764, 392] width 23 height 23
radio input "true"
click at [924, 421] on span "Ok" at bounding box center [925, 422] width 18 height 13
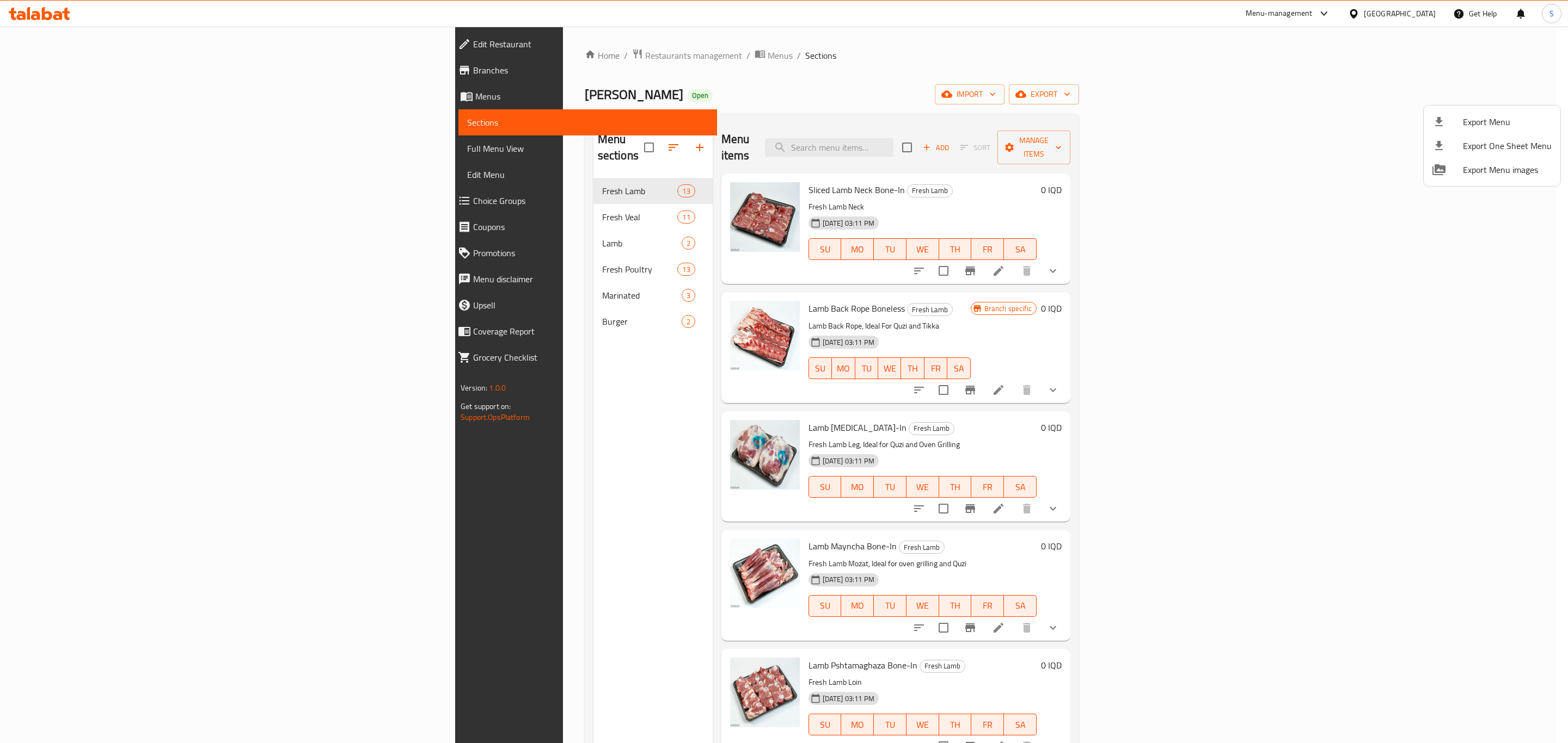
click at [410, 56] on div at bounding box center [784, 371] width 1568 height 743
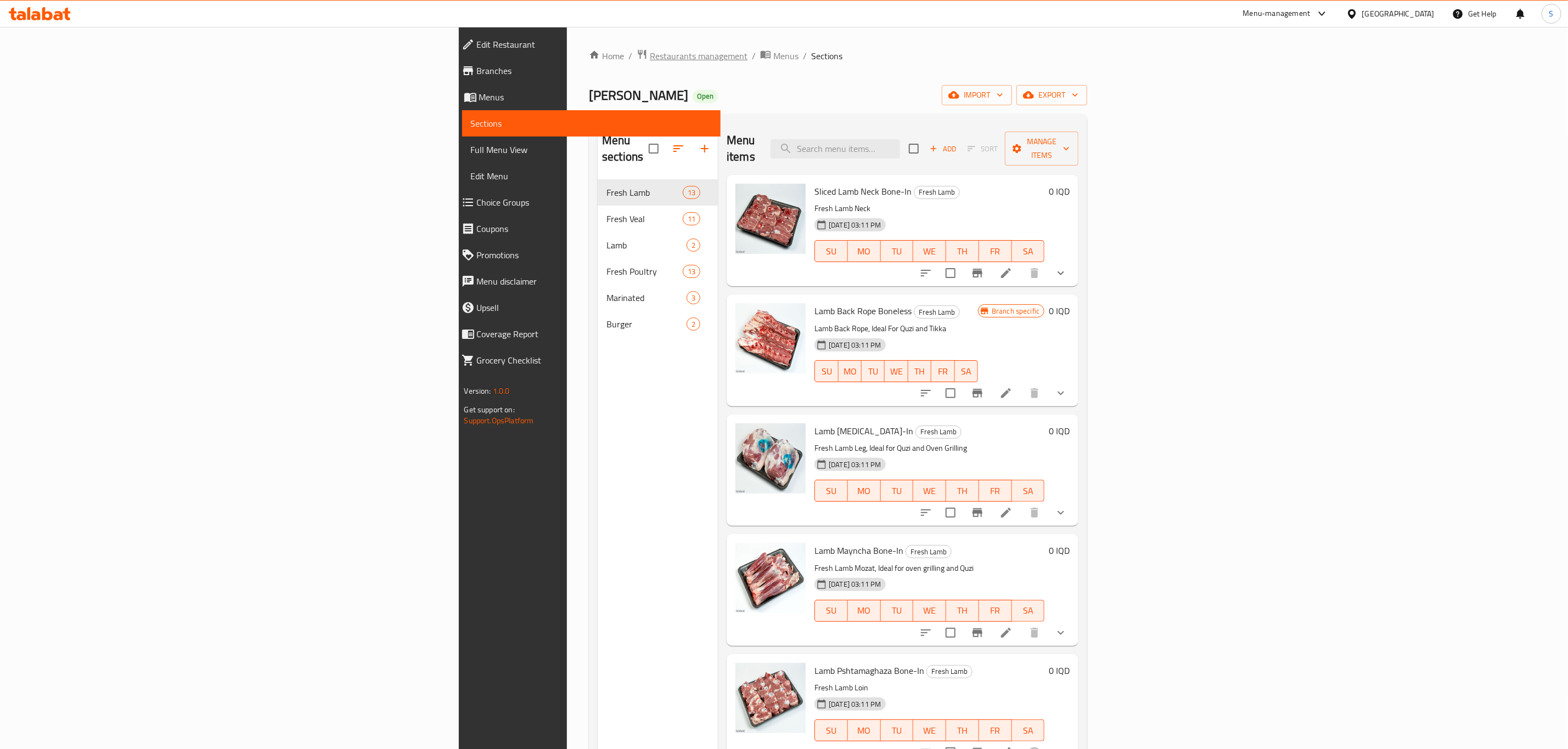
click at [650, 54] on span "Restaurants management" at bounding box center [699, 56] width 98 height 14
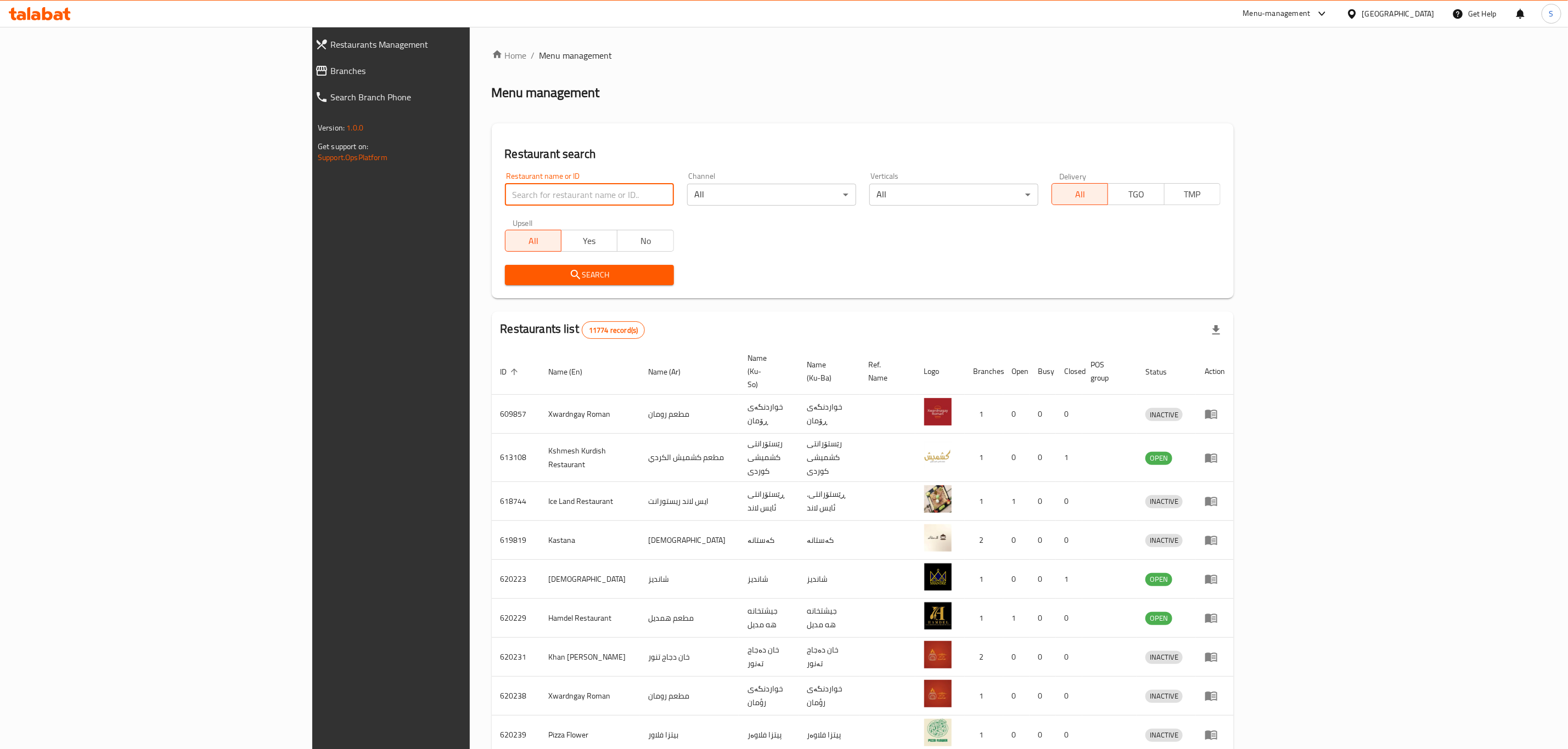
click at [505, 195] on input "search" at bounding box center [590, 195] width 169 height 22
click button "Search" at bounding box center [590, 275] width 169 height 20
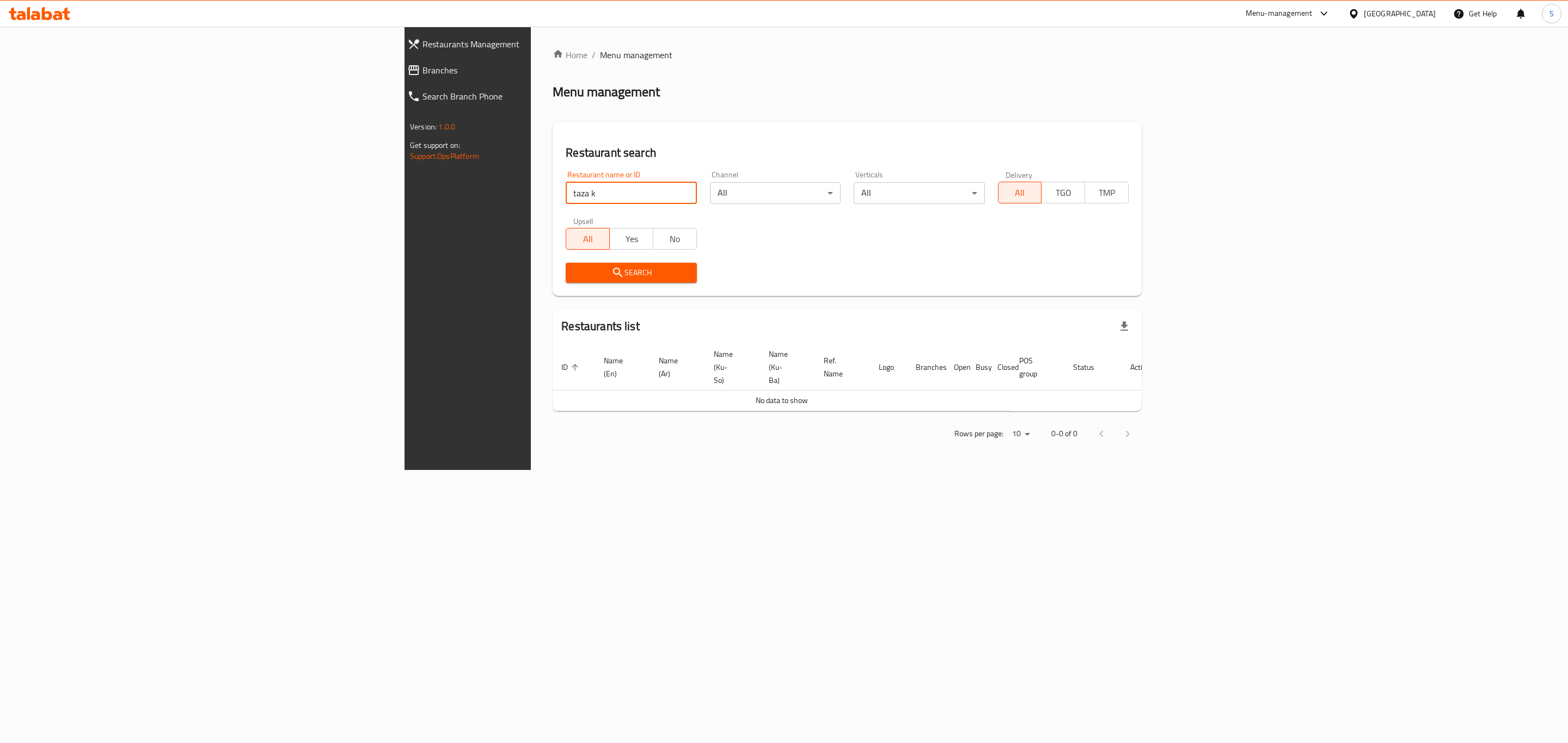
drag, startPoint x: 330, startPoint y: 194, endPoint x: 275, endPoint y: 193, distance: 55.0
click at [530, 193] on div "Home / Menu management Menu management Restaurant search Restaurant name or ID …" at bounding box center [846, 248] width 633 height 443
click at [566, 189] on input "taza k" at bounding box center [631, 193] width 131 height 22
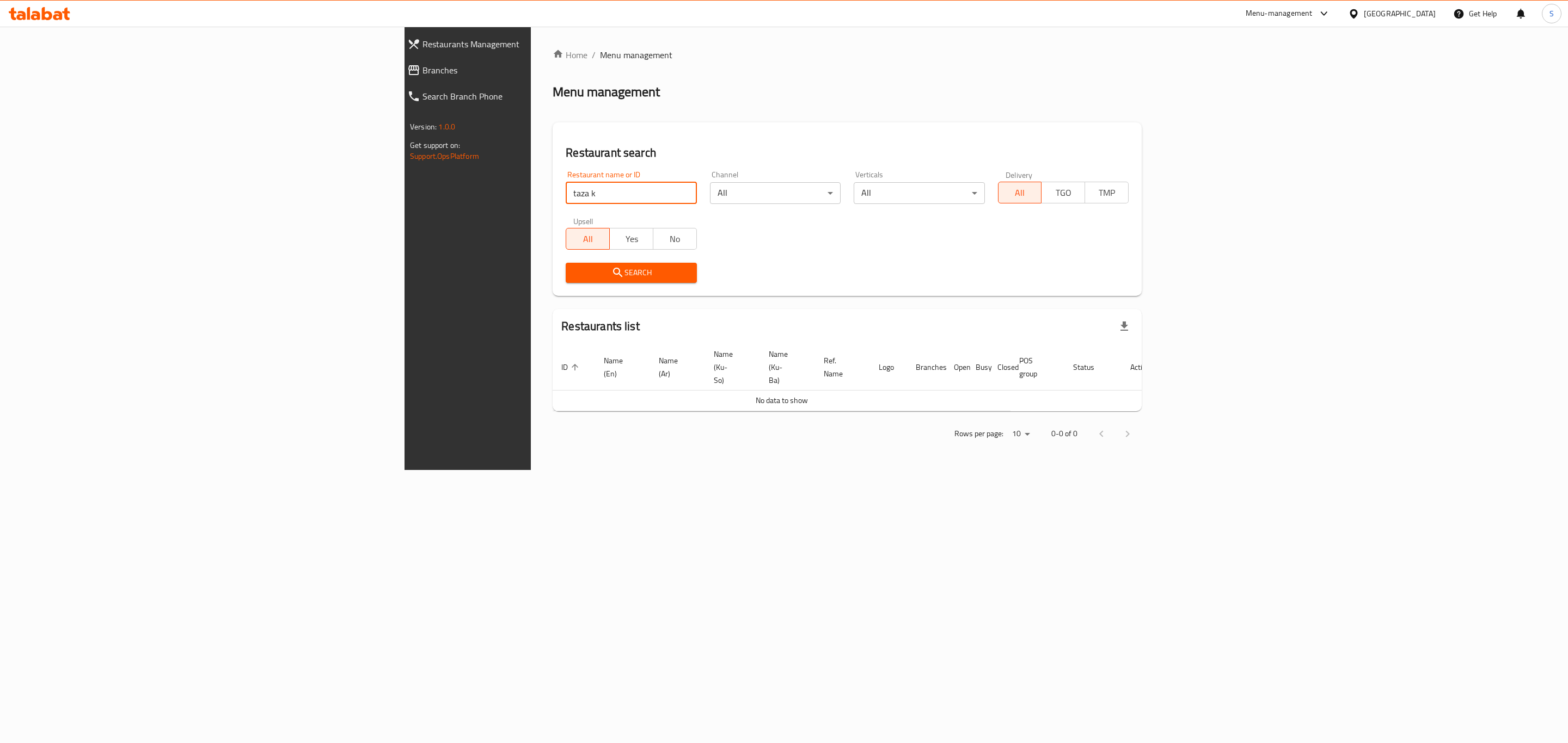
click at [566, 189] on input "taza k" at bounding box center [631, 193] width 131 height 22
click button "Search" at bounding box center [631, 273] width 131 height 20
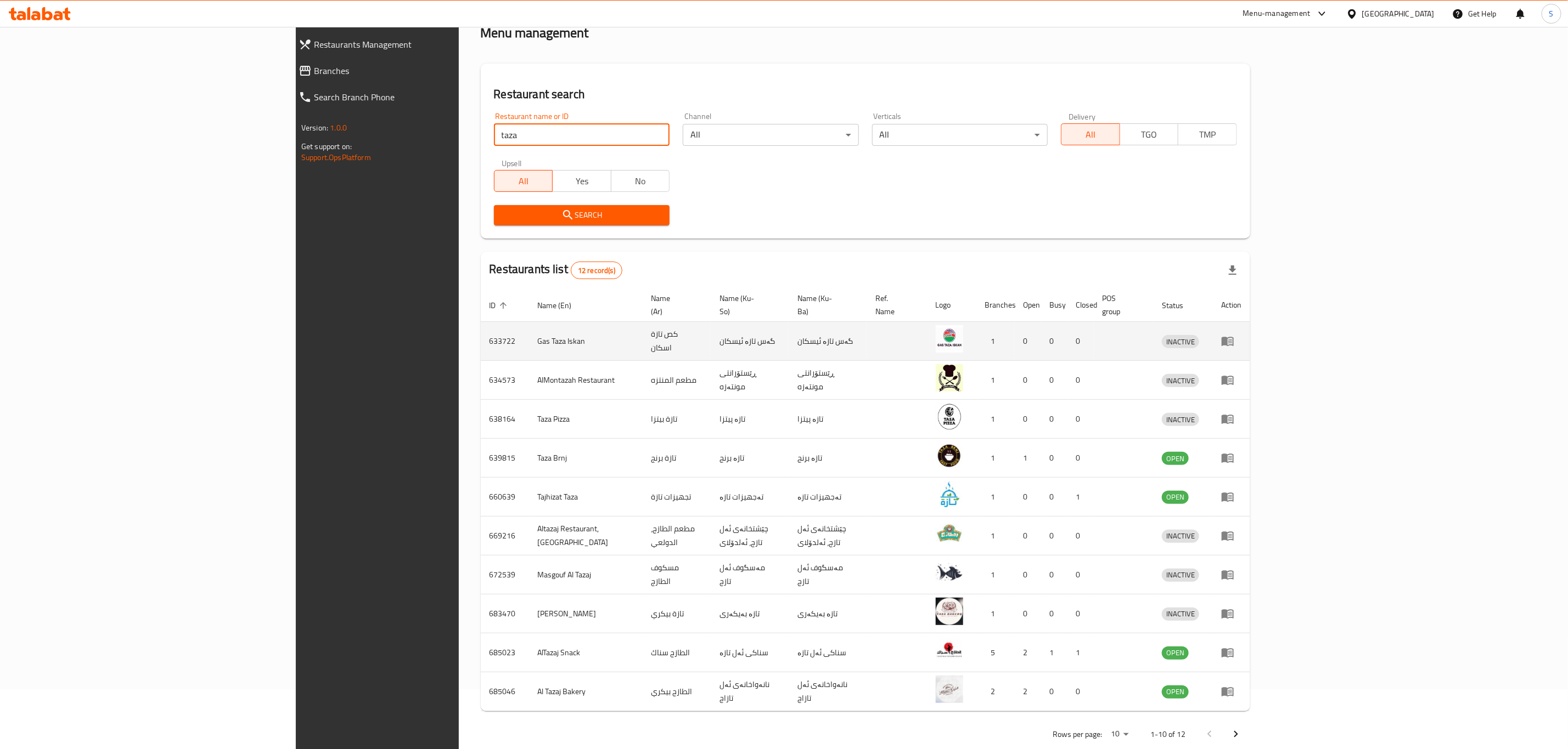
scroll to position [74, 0]
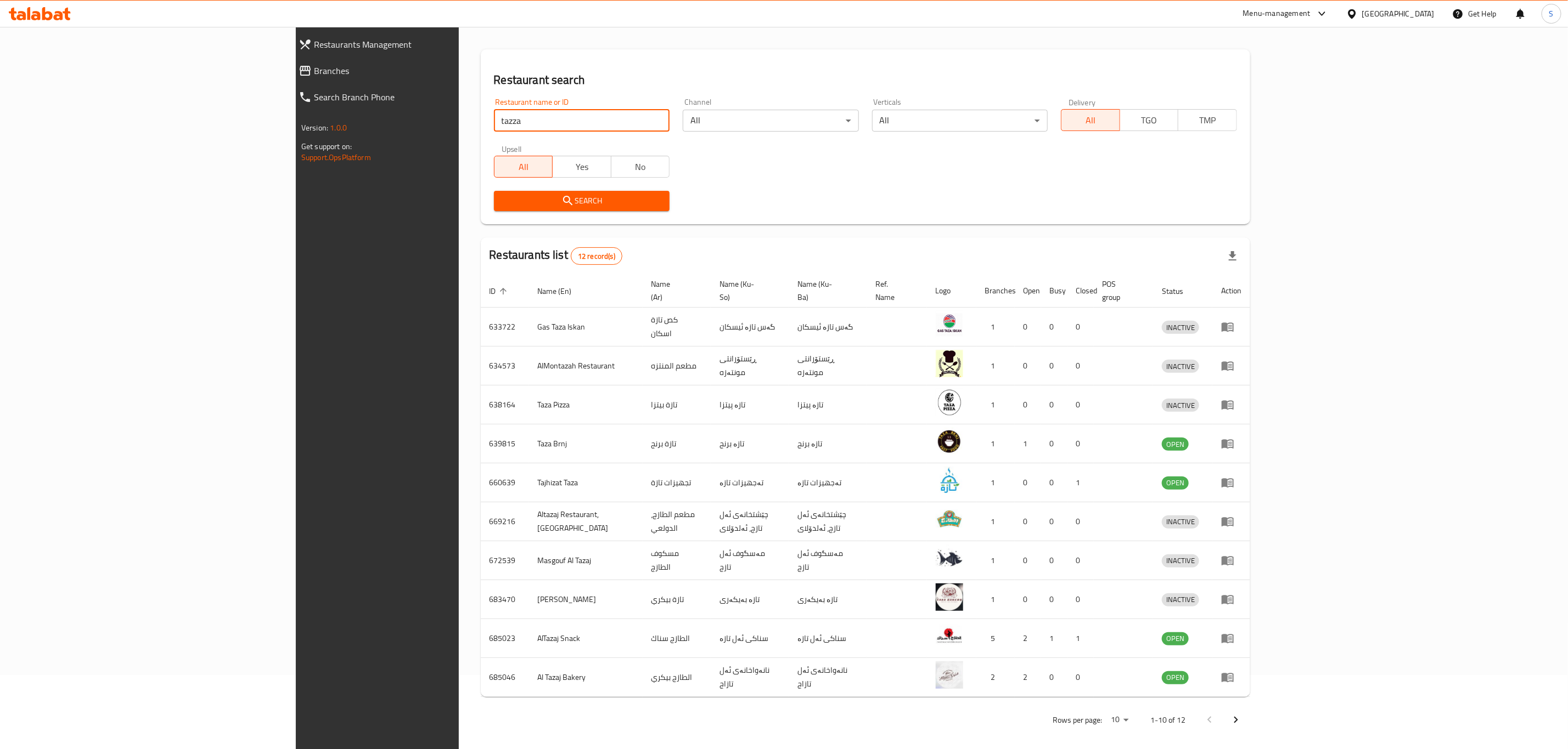
click button "Search" at bounding box center [582, 201] width 176 height 20
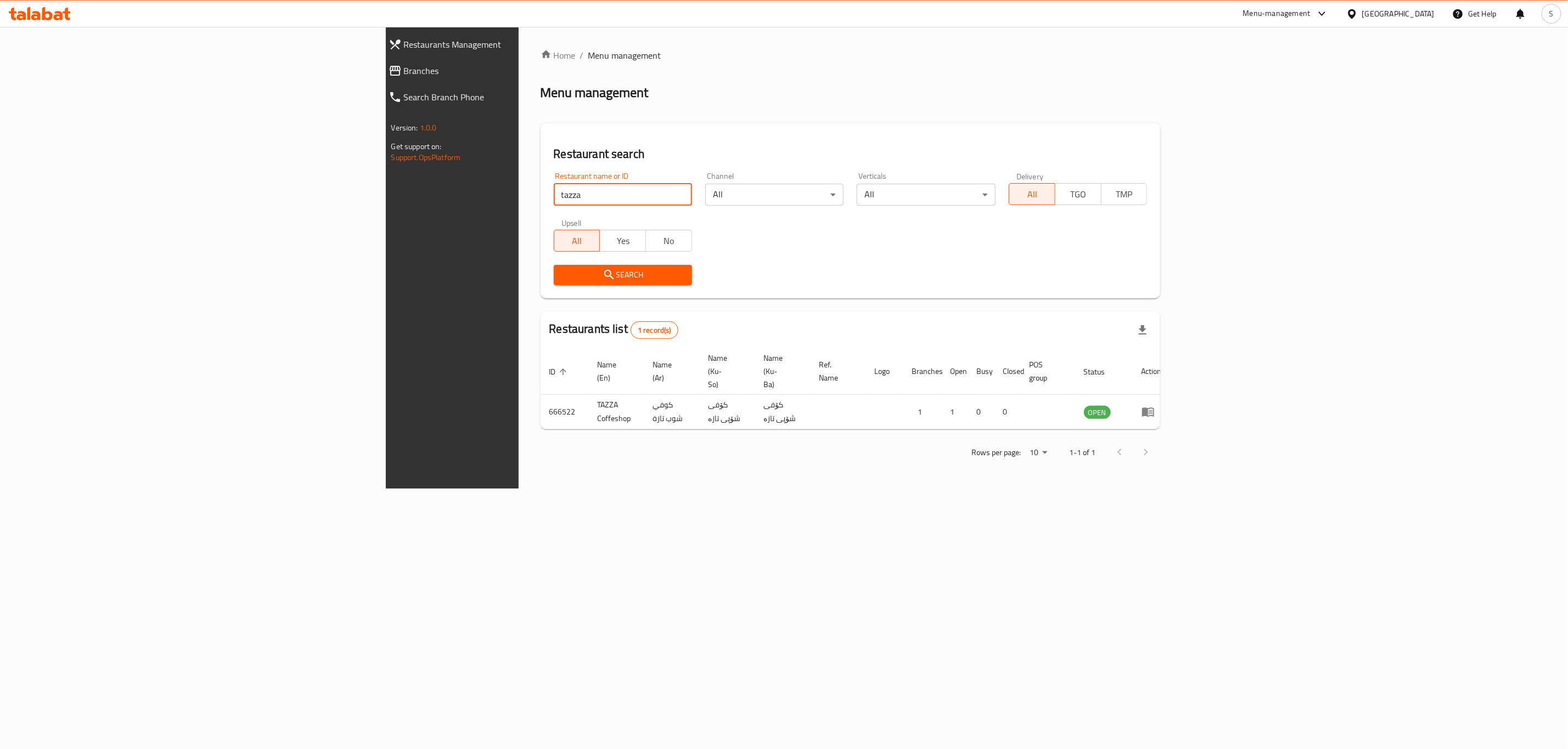
scroll to position [0, 0]
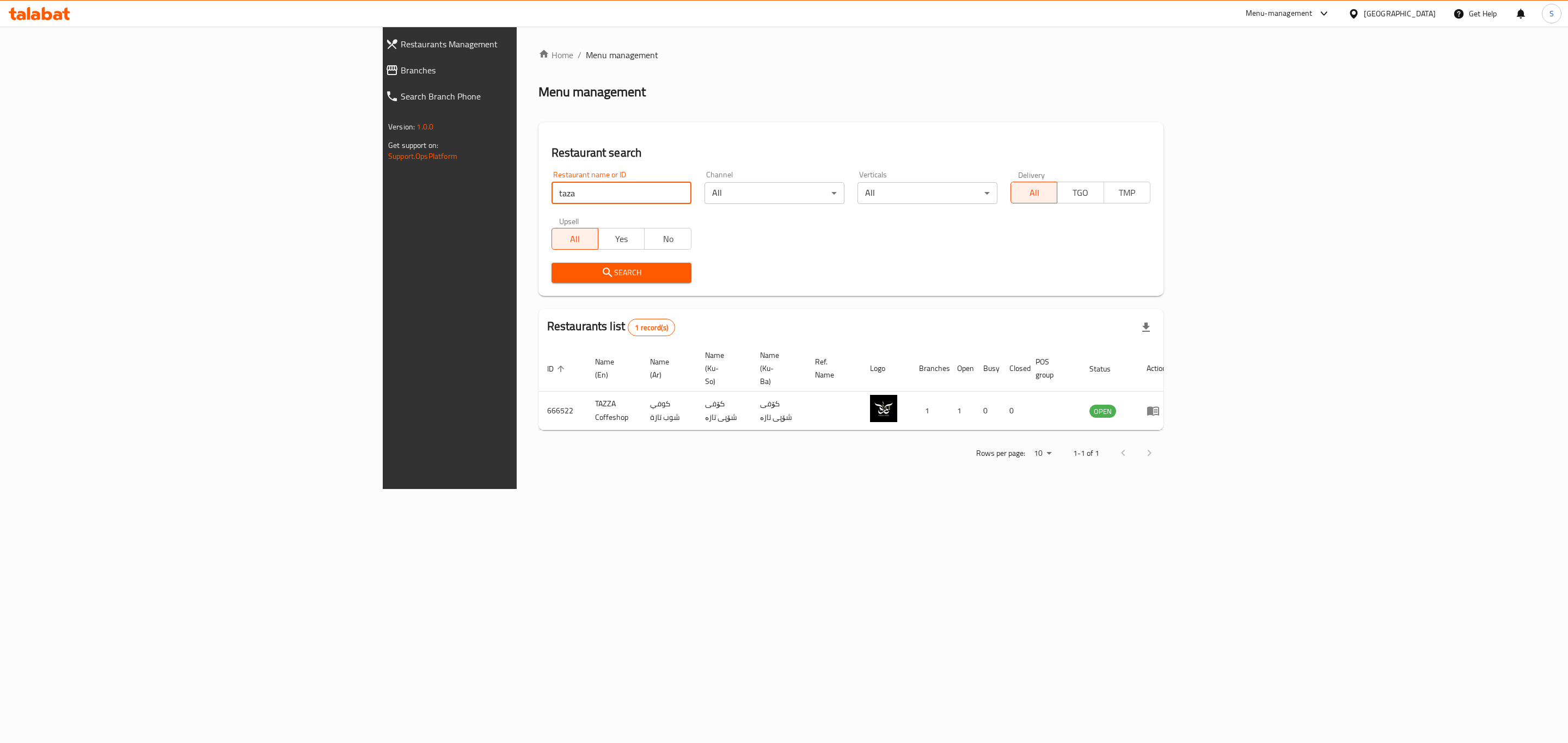
click button "Search" at bounding box center [621, 273] width 140 height 20
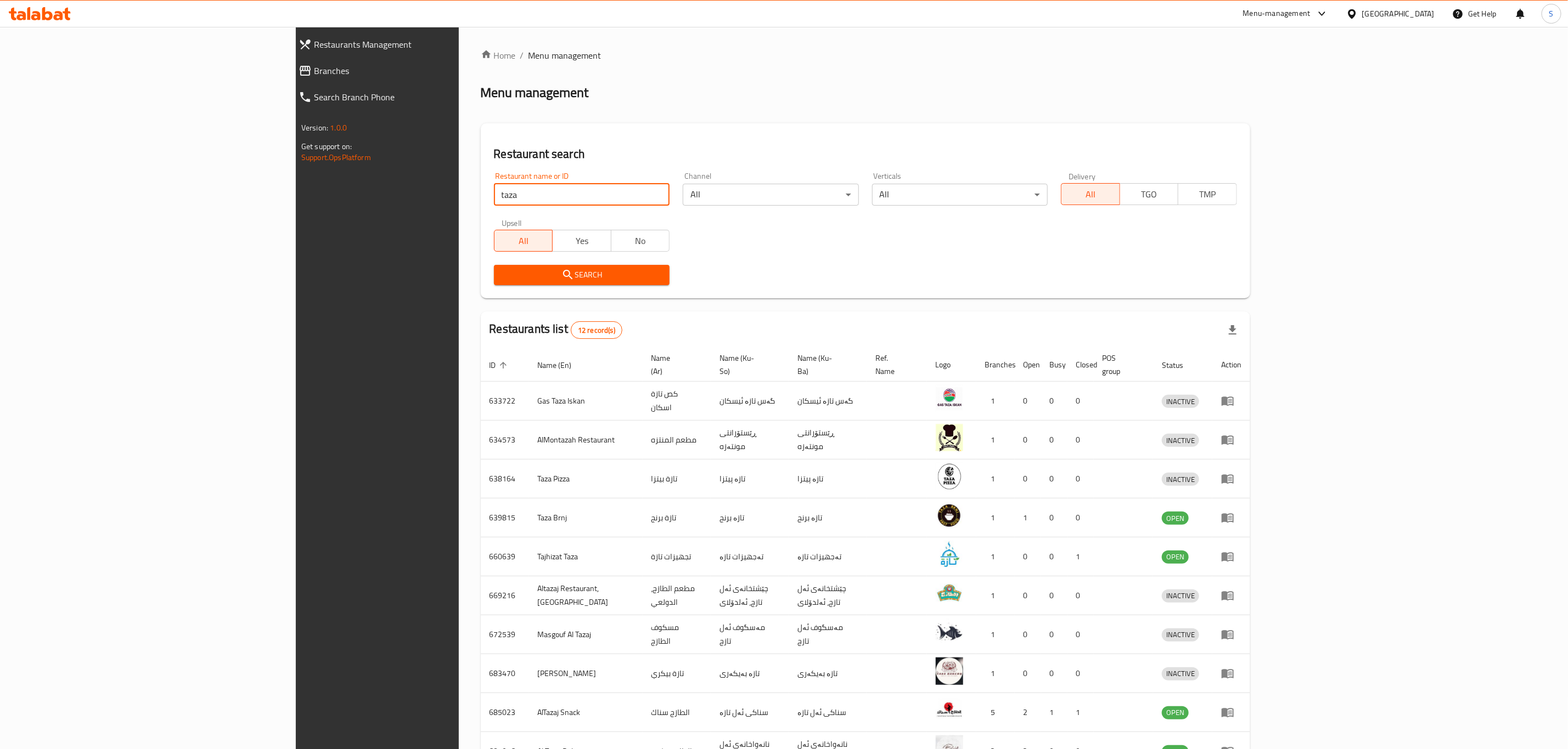
click at [494, 194] on input "taza" at bounding box center [582, 195] width 176 height 22
click button "Search" at bounding box center [582, 275] width 176 height 20
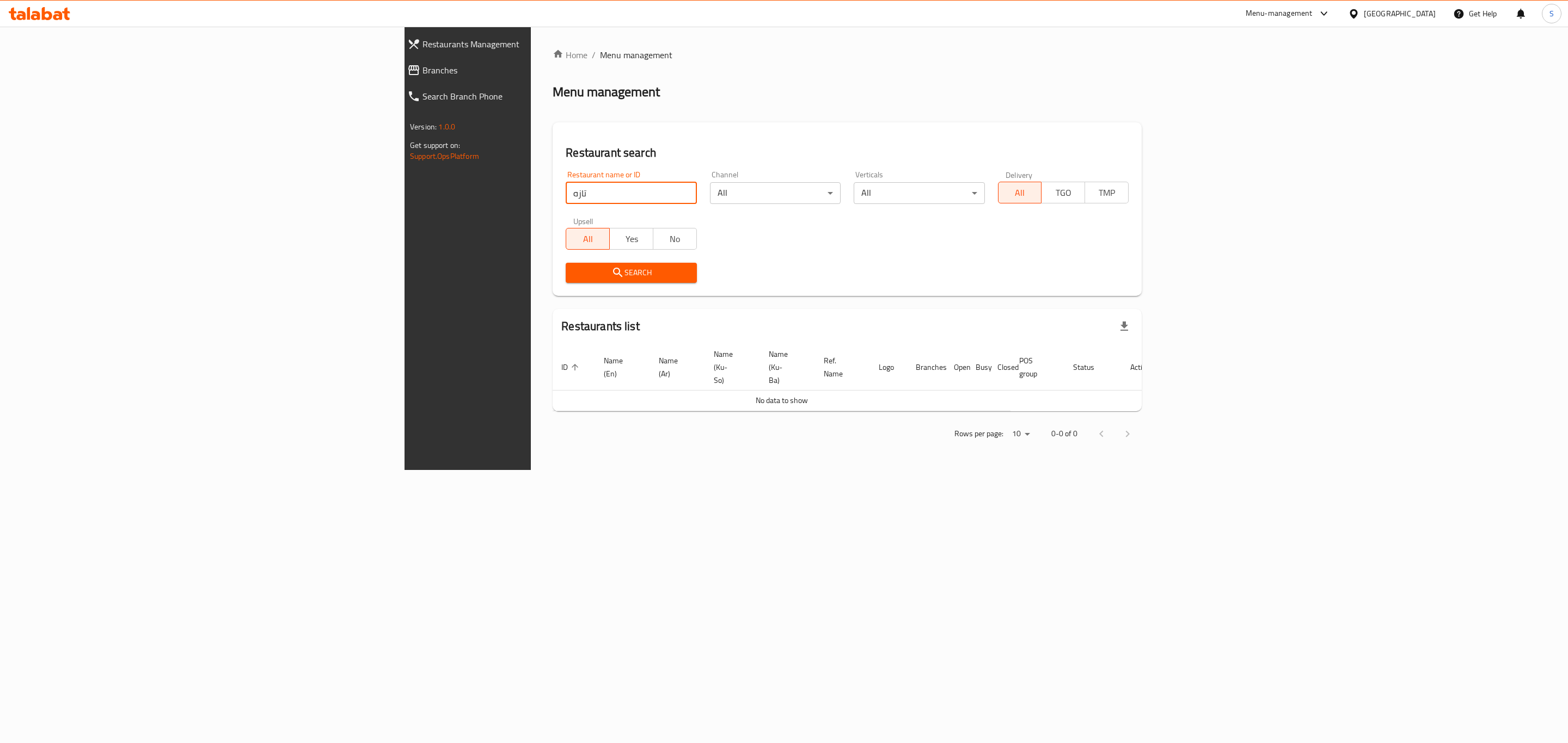
click at [566, 193] on input "تازه" at bounding box center [631, 193] width 131 height 22
click button "Search" at bounding box center [631, 273] width 131 height 20
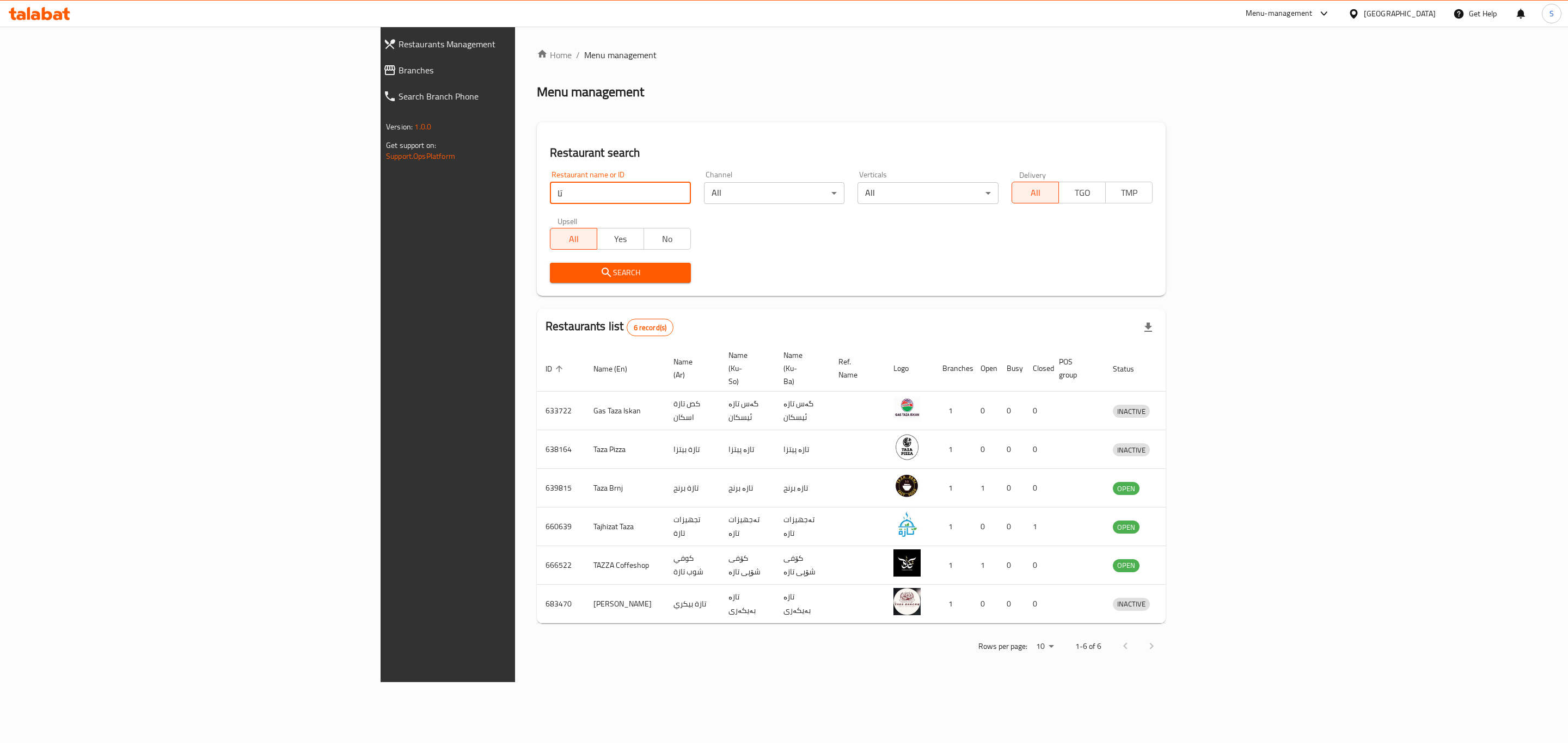
type input "ت"
type input "ن"
type input "kebab"
click button "Search" at bounding box center [620, 273] width 141 height 20
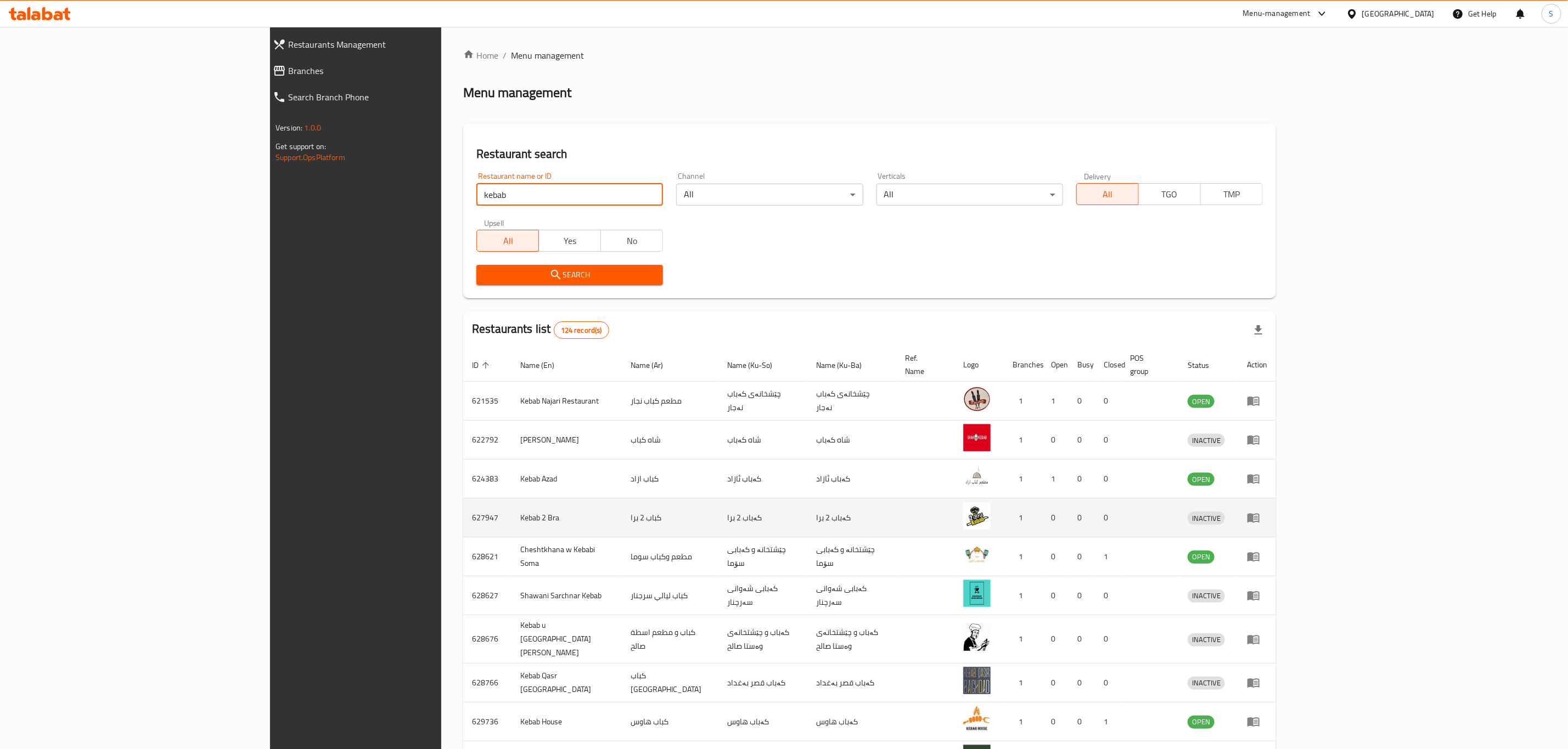
scroll to position [74, 0]
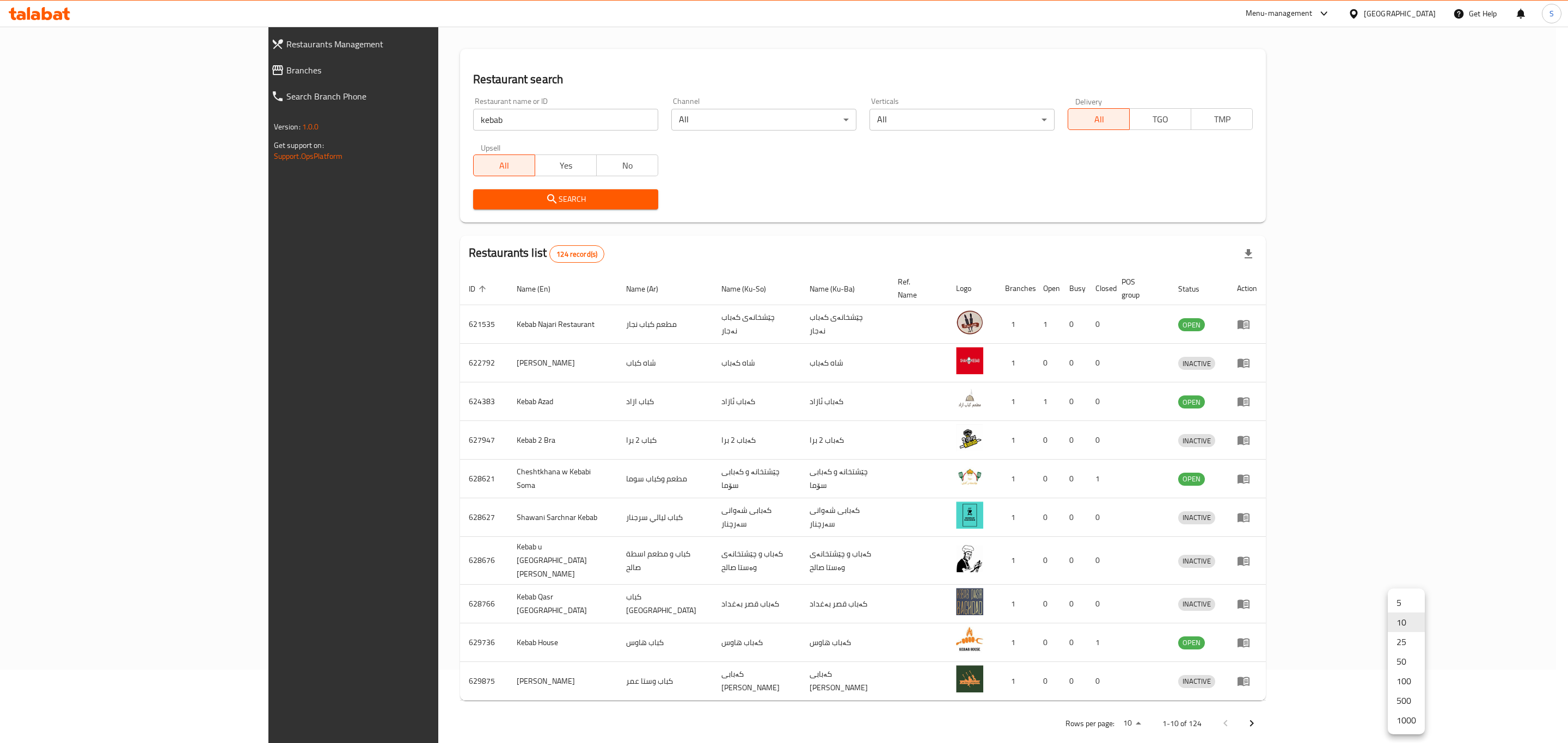
click at [1391, 670] on body "​ Menu-management [GEOGRAPHIC_DATA] Get Help S Restaurants Management Branches …" at bounding box center [784, 311] width 1568 height 716
click at [1405, 643] on li "25" at bounding box center [1406, 642] width 37 height 19
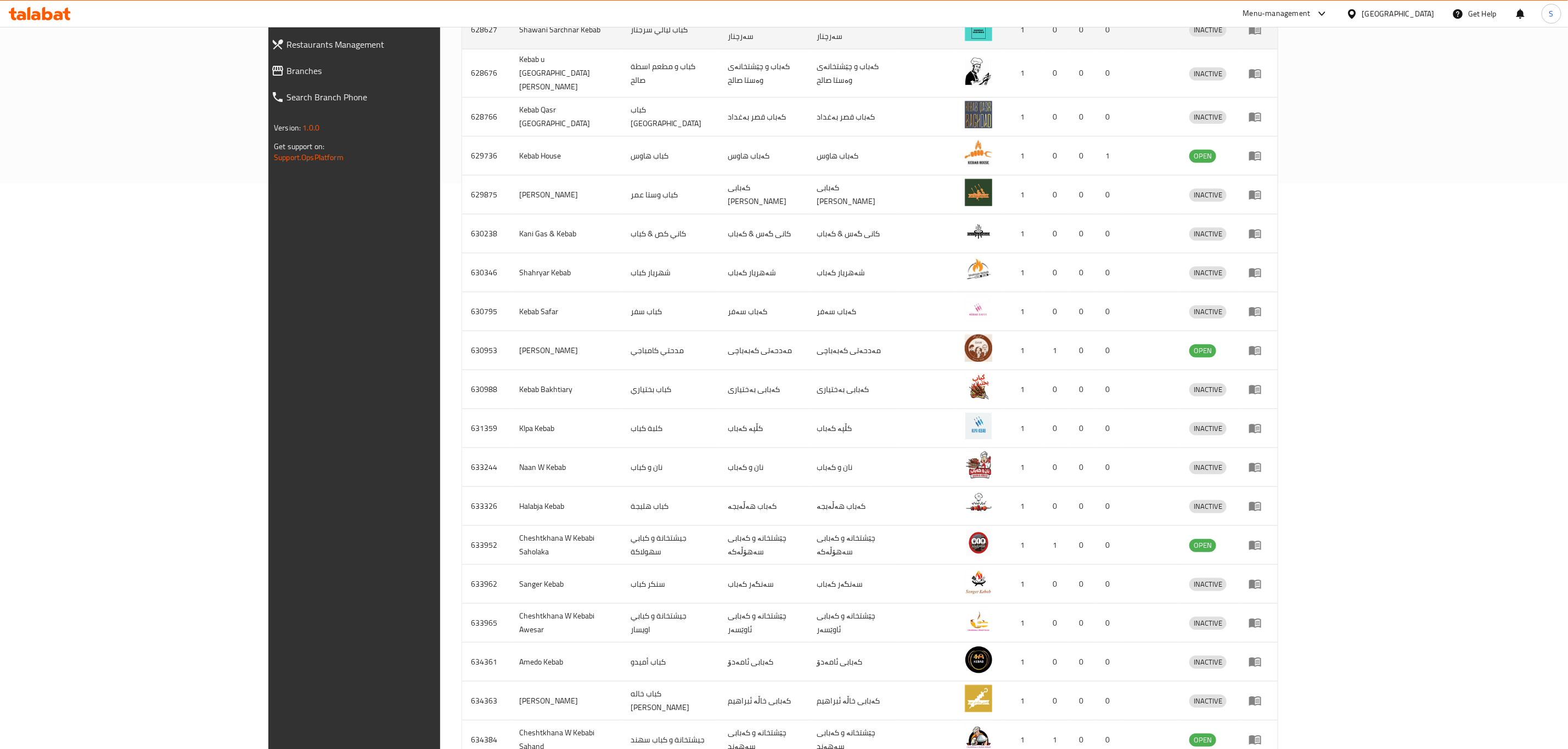
scroll to position [666, 0]
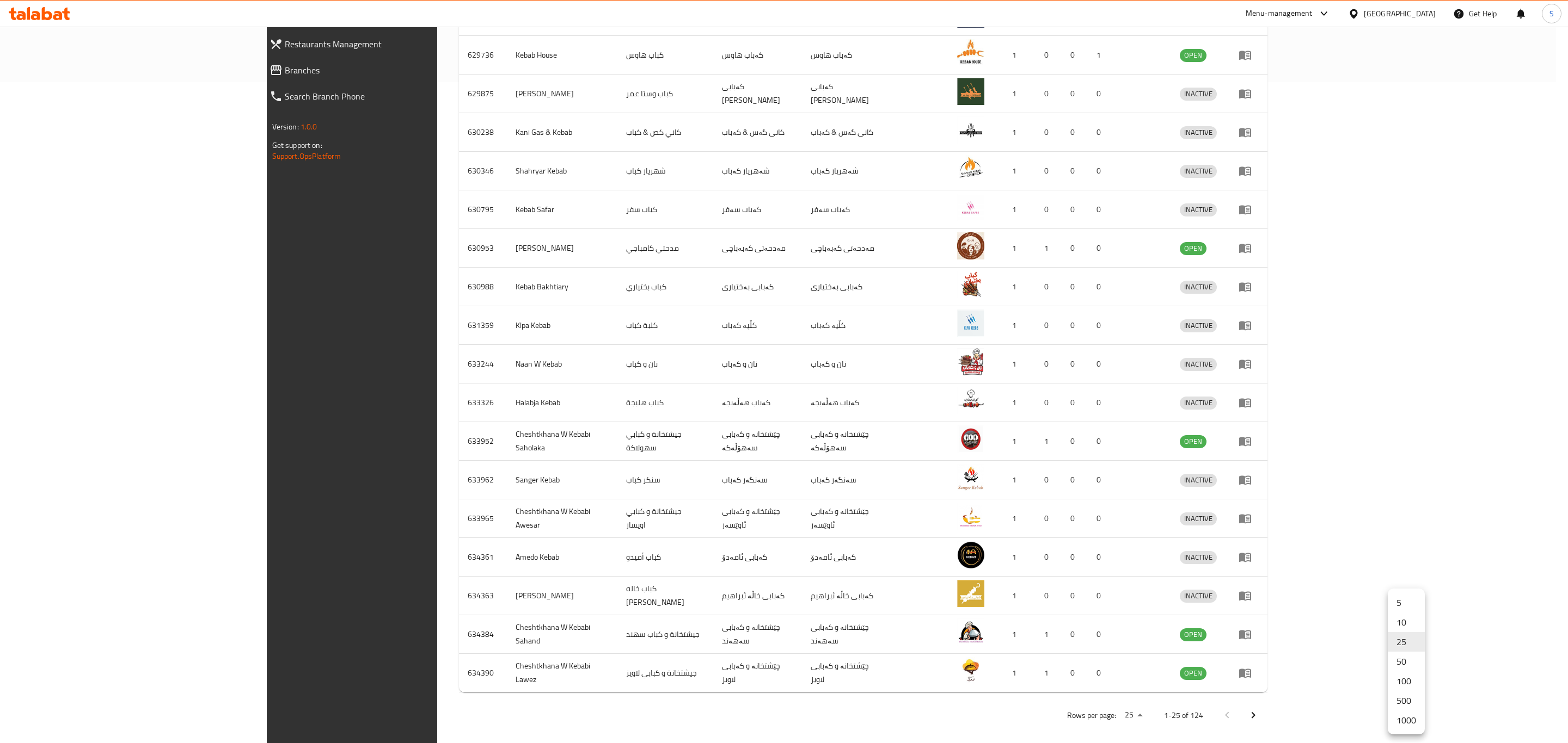
click at [1412, 699] on li "500" at bounding box center [1406, 700] width 37 height 19
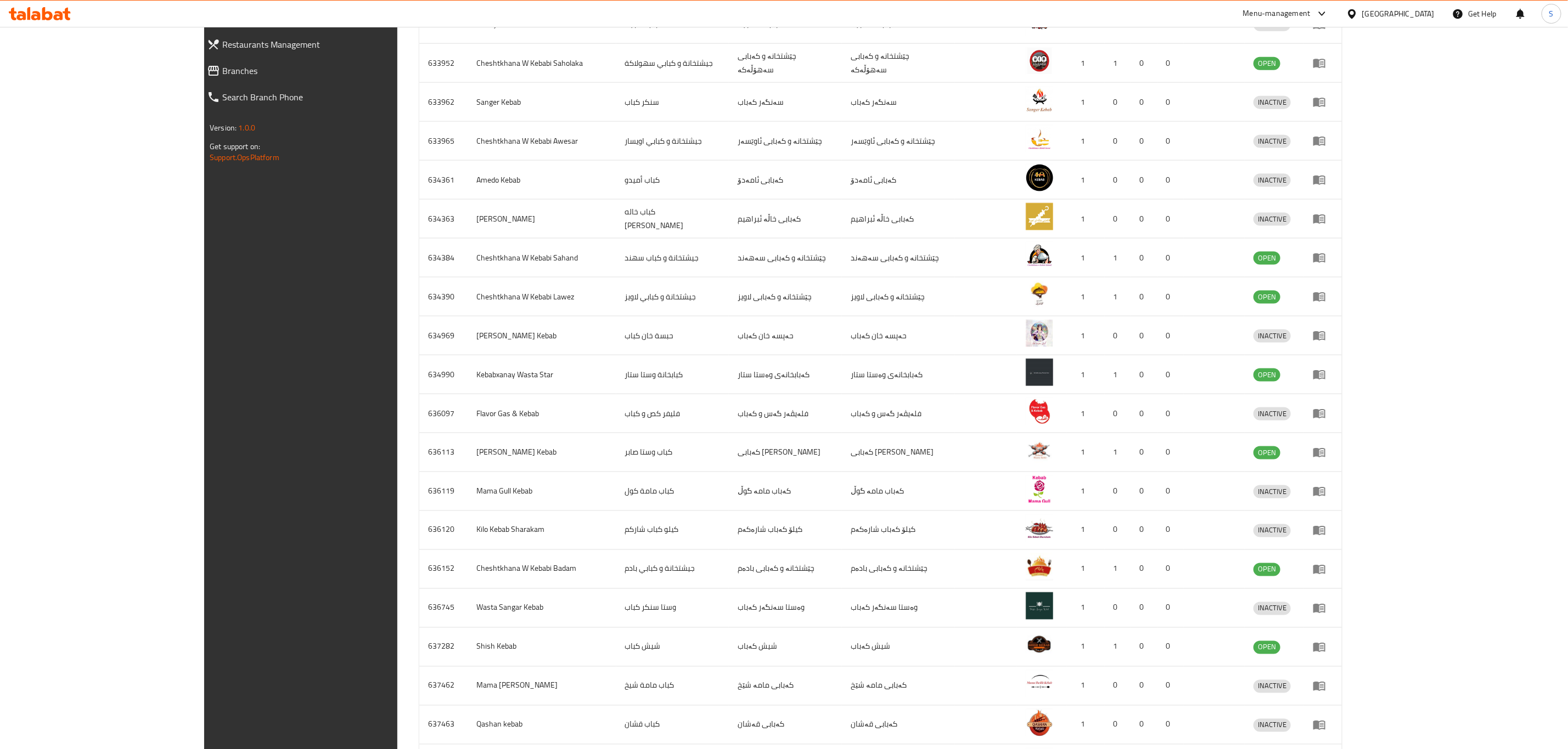
scroll to position [1039, 0]
